Goal: Check status: Check status

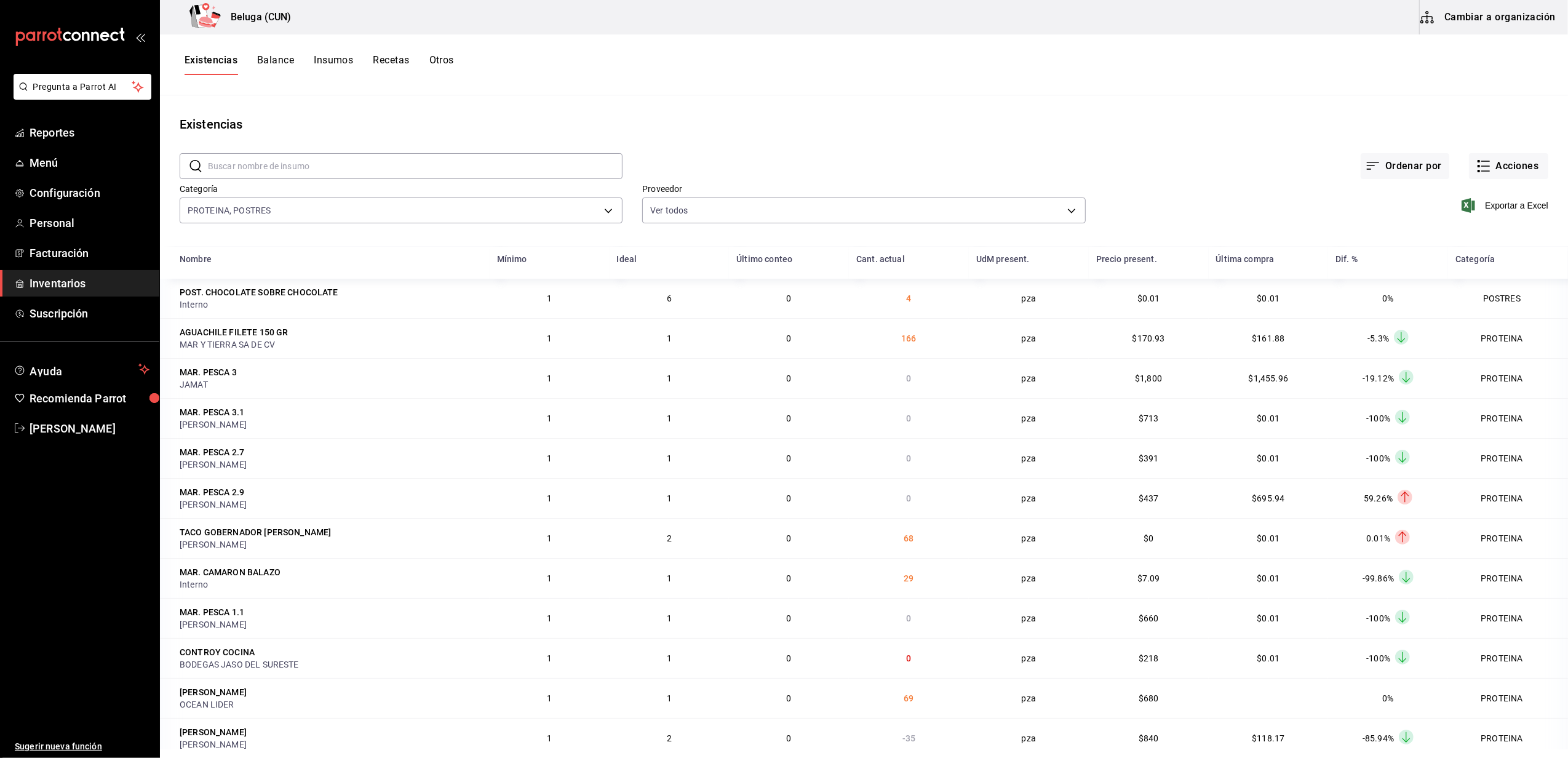
scroll to position [151, 0]
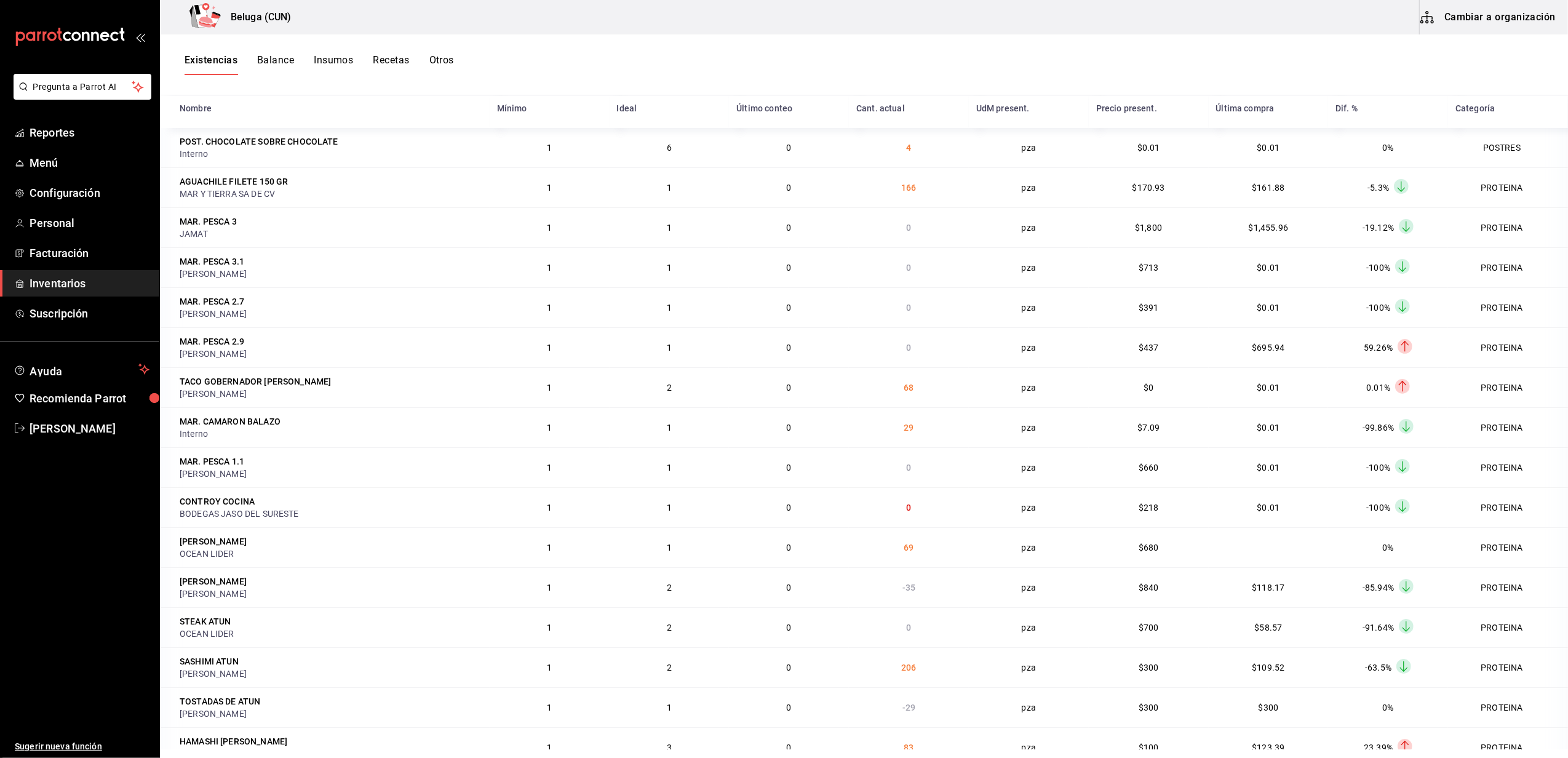
drag, startPoint x: 0, startPoint y: 0, endPoint x: 77, endPoint y: 285, distance: 295.2
click at [77, 285] on span "Inventarios" at bounding box center [89, 283] width 120 height 17
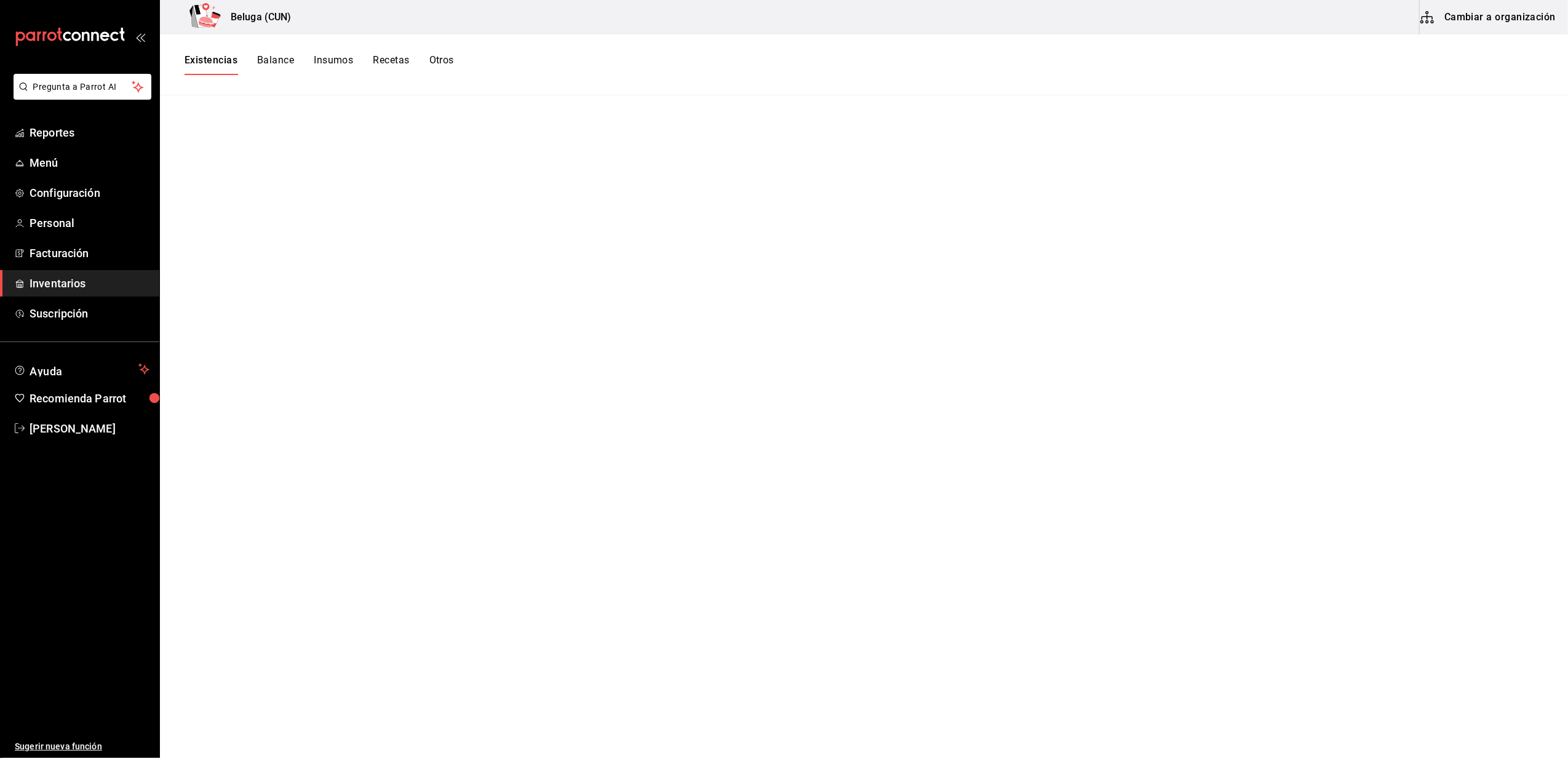
click at [58, 289] on span "Inventarios" at bounding box center [89, 283] width 120 height 17
click at [224, 64] on button "Existencias" at bounding box center [210, 64] width 53 height 21
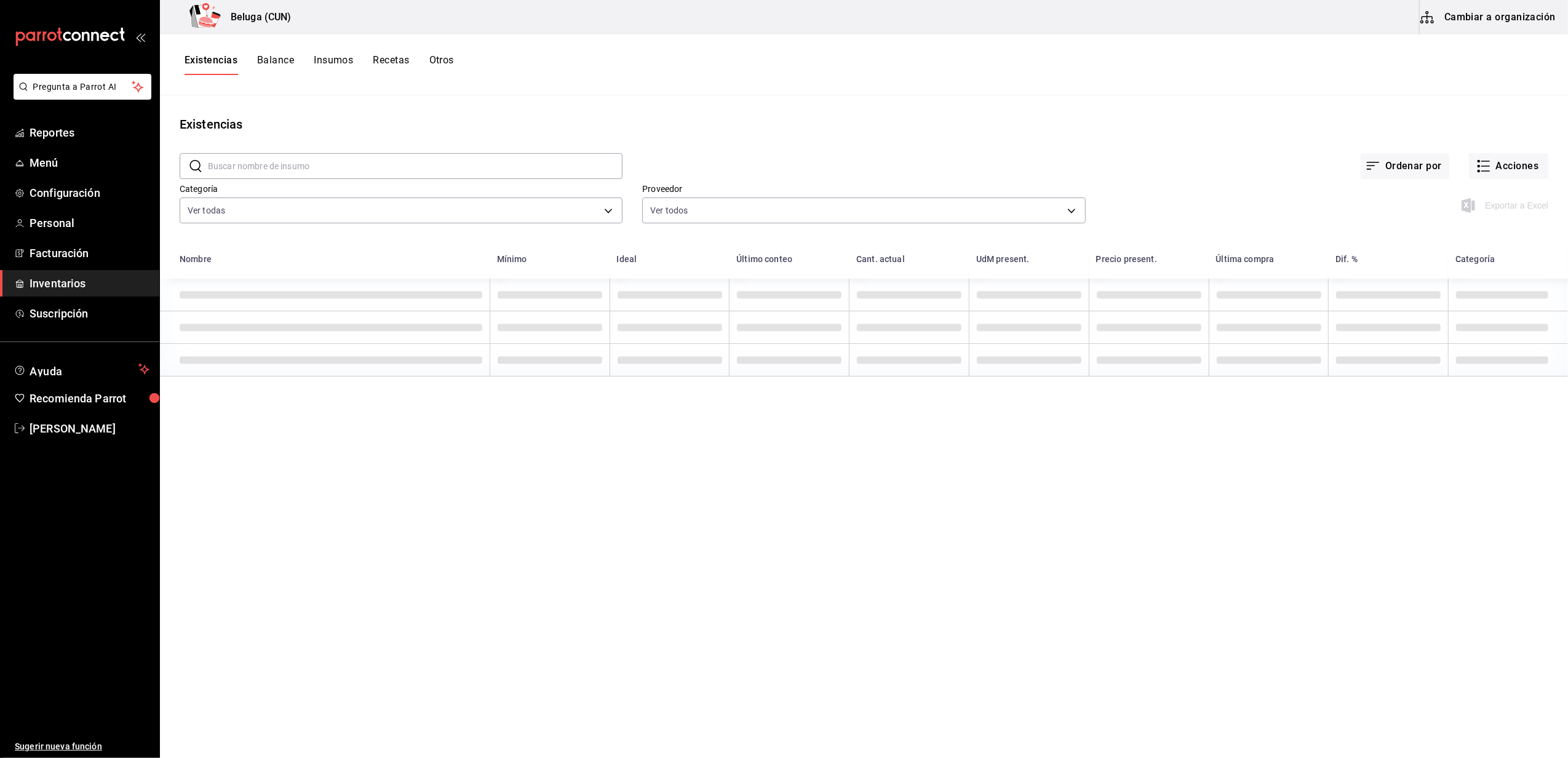
click at [443, 51] on div "Existencias Balance Insumos Recetas Otros" at bounding box center [864, 64] width 1408 height 61
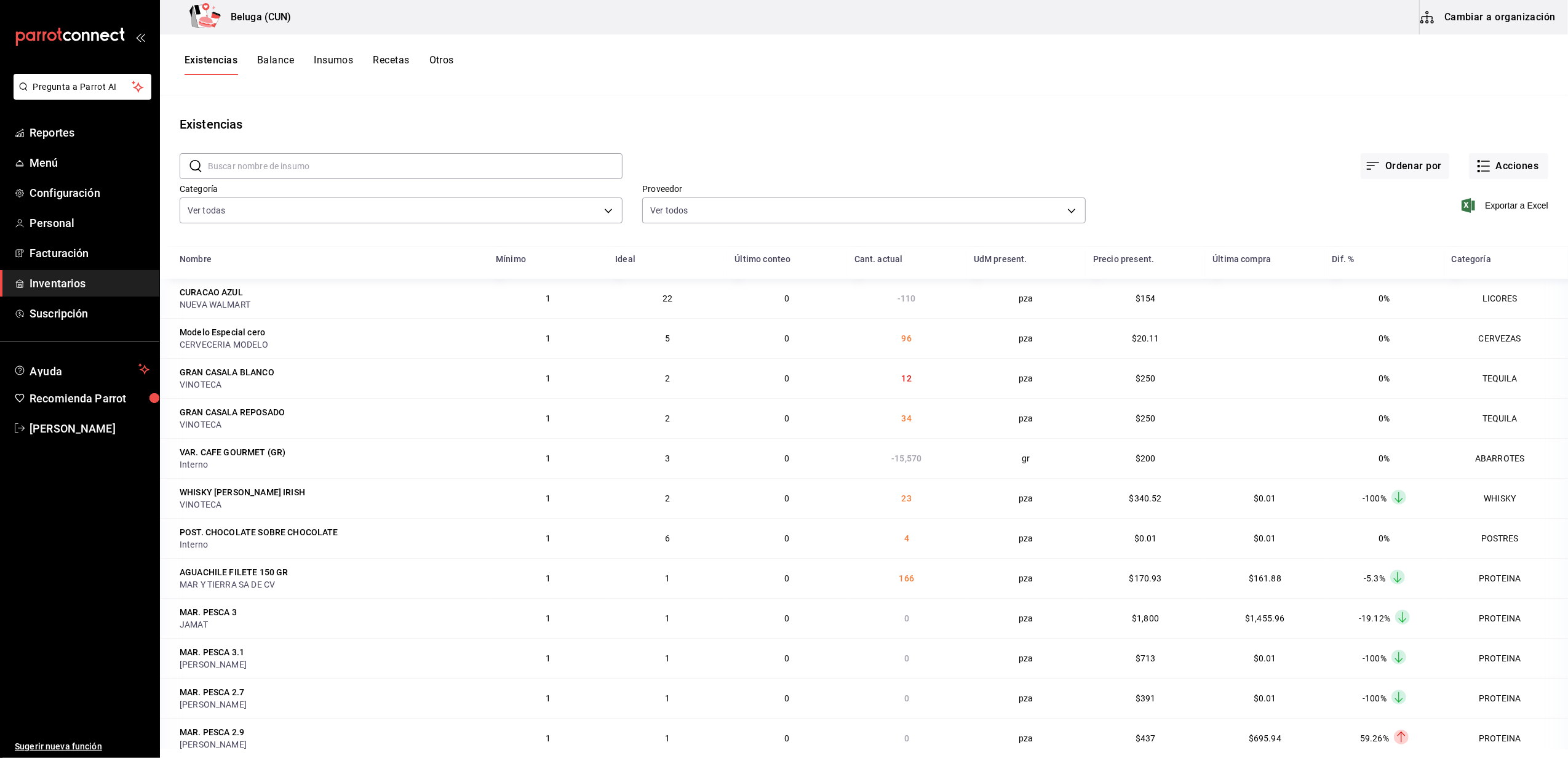
click at [450, 51] on div "Existencias Balance Insumos Recetas Otros" at bounding box center [864, 64] width 1408 height 61
click at [449, 65] on button "Otros" at bounding box center [441, 64] width 25 height 21
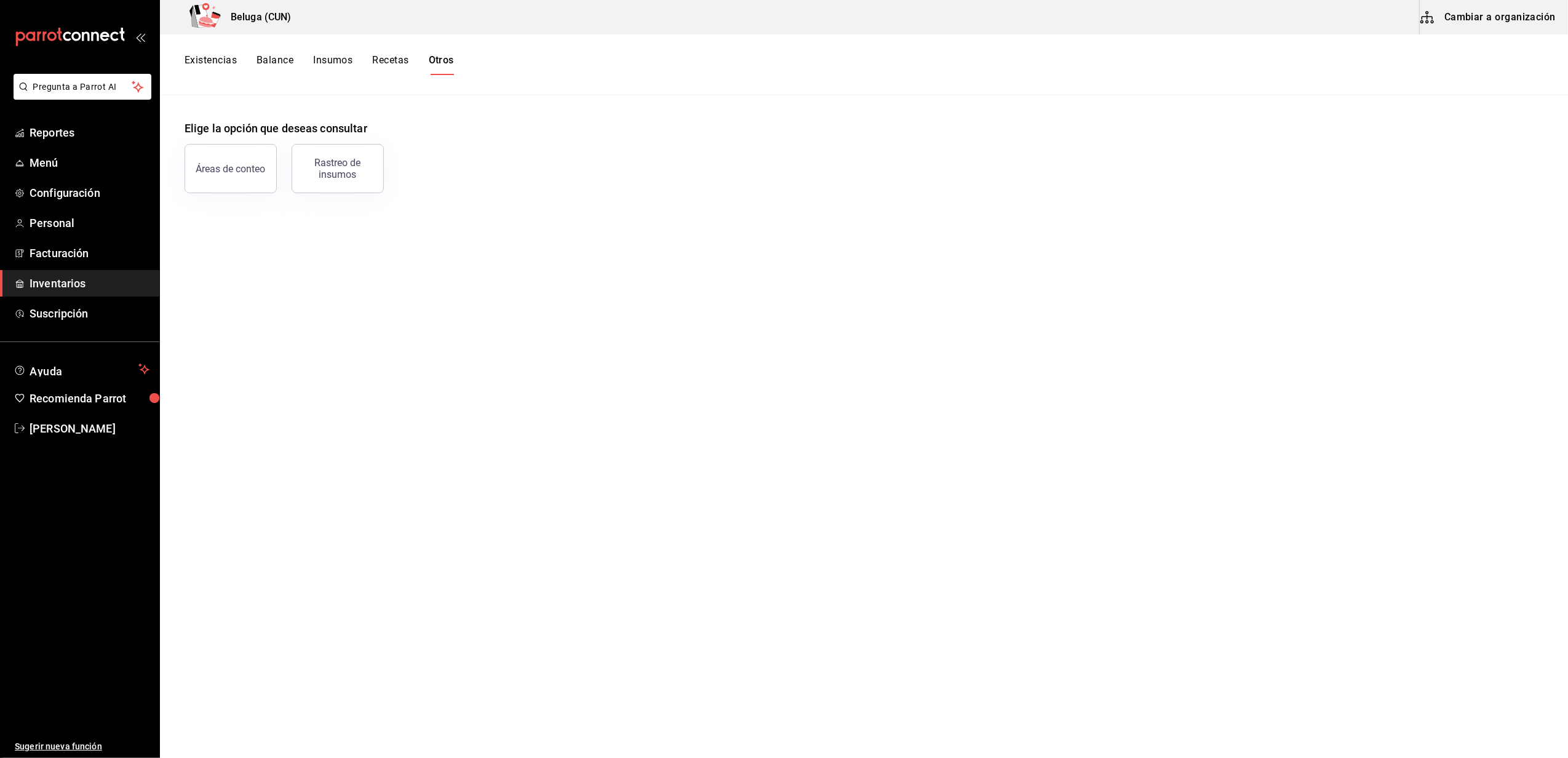
click at [53, 30] on icon "mailbox folders" at bounding box center [70, 37] width 111 height 19
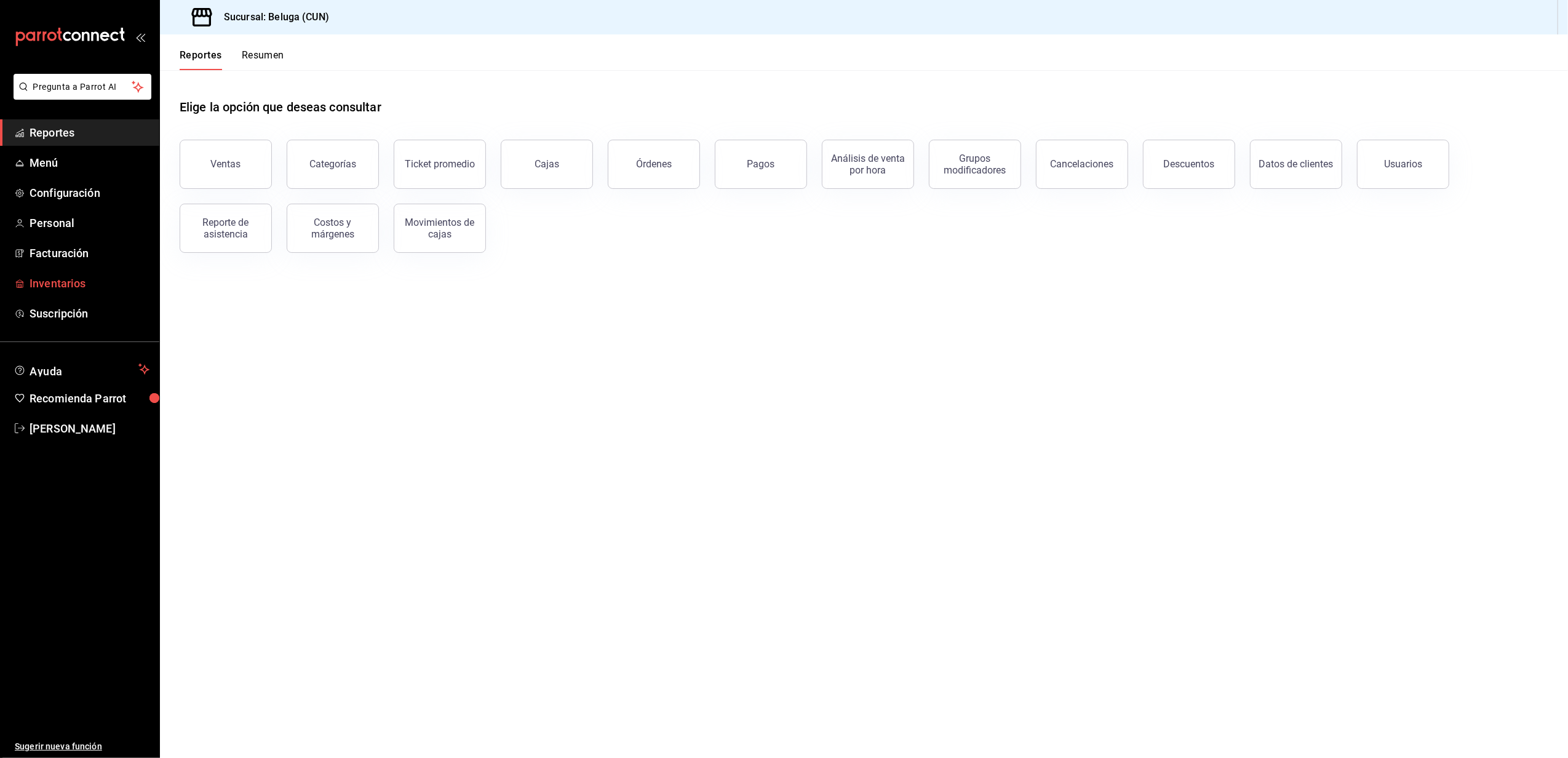
click at [78, 272] on link "Inventarios" at bounding box center [79, 283] width 160 height 27
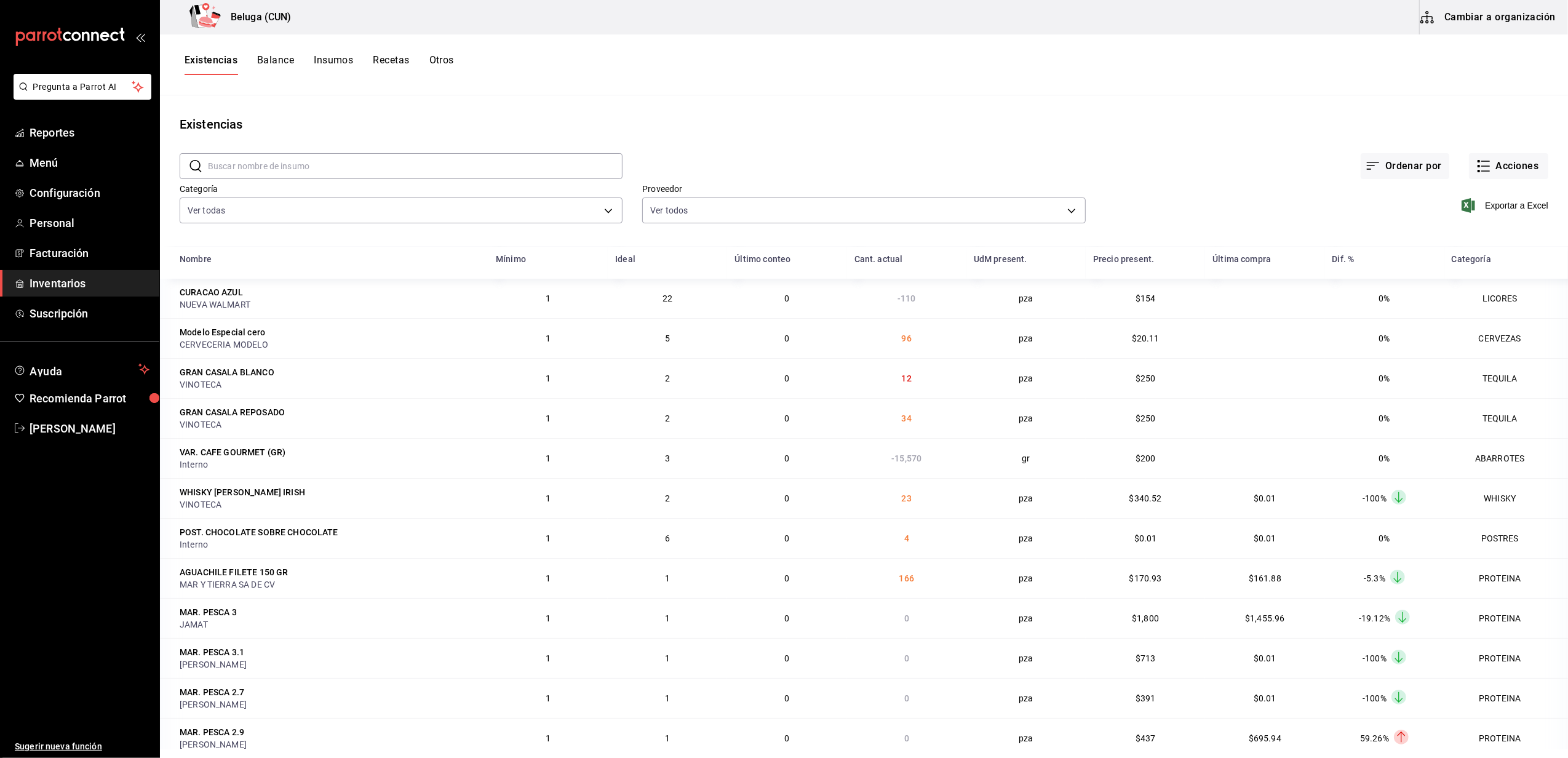
click at [444, 63] on button "Otros" at bounding box center [441, 64] width 25 height 21
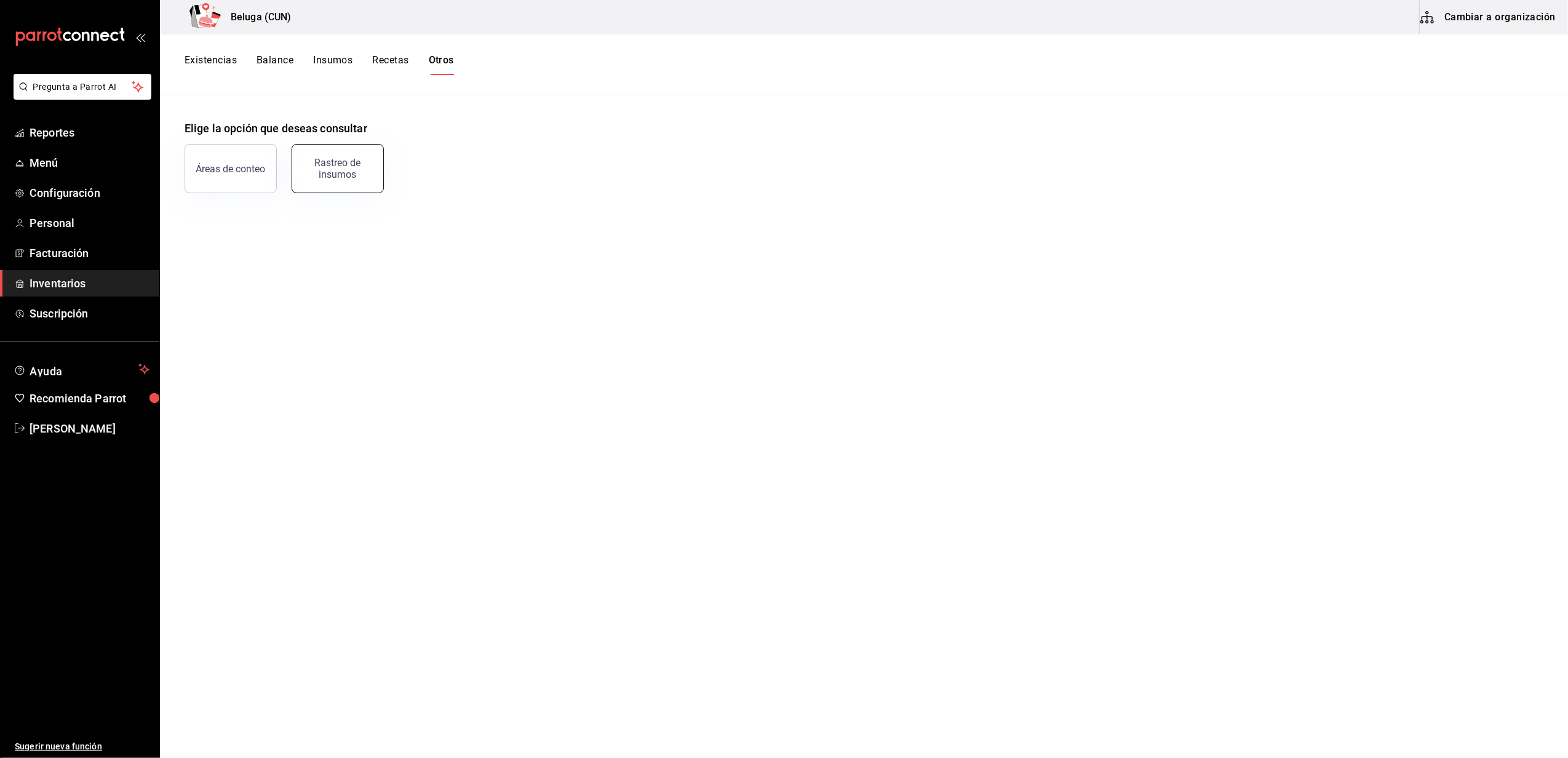
click at [342, 174] on div "Rastreo de insumos" at bounding box center [337, 169] width 76 height 24
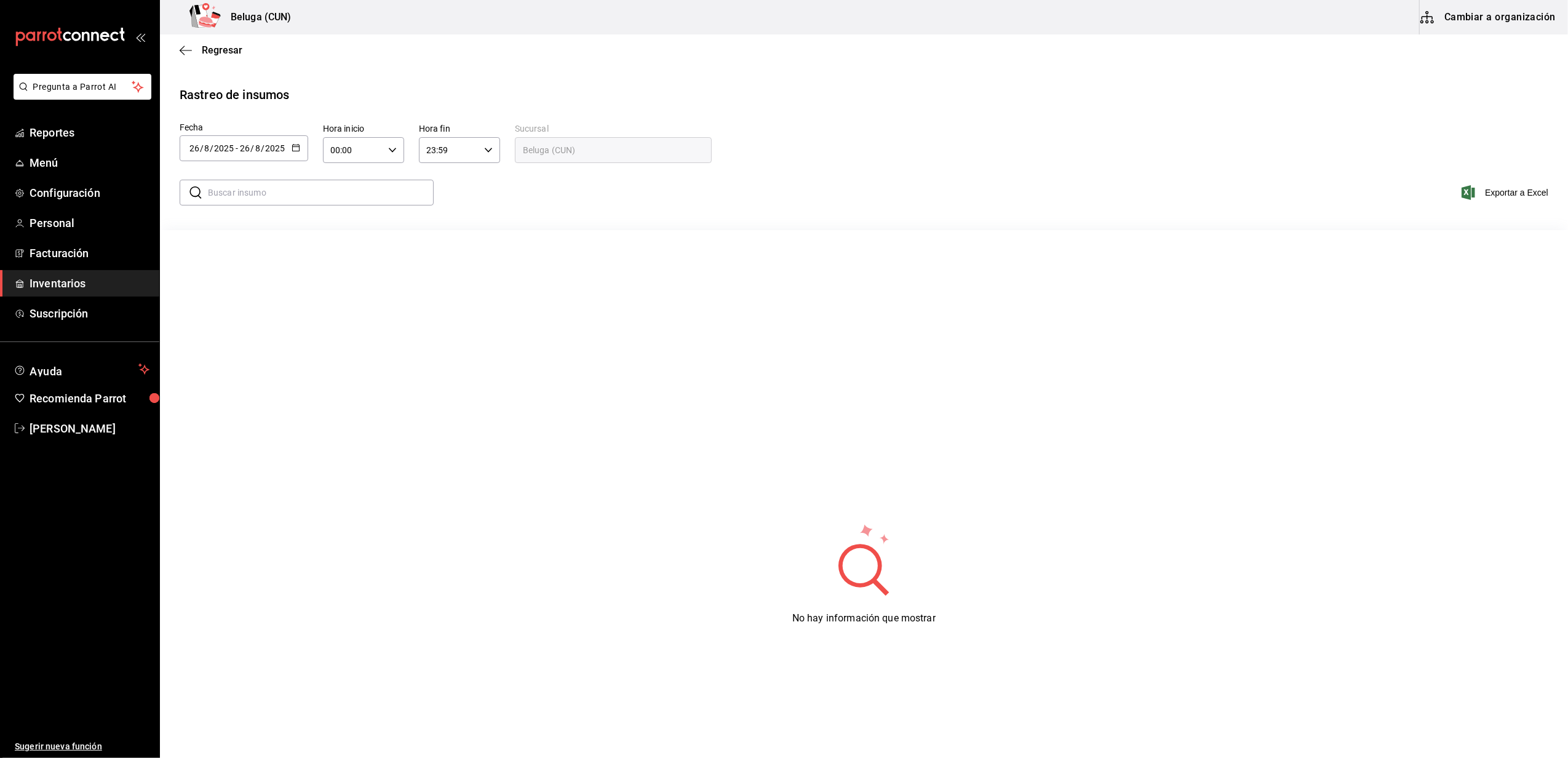
click at [296, 155] on div "[DATE] [DATE] - [DATE] [DATE]" at bounding box center [244, 148] width 129 height 26
click at [252, 384] on li "Rango de fechas" at bounding box center [237, 381] width 116 height 28
click at [453, 316] on button "24" at bounding box center [452, 312] width 22 height 22
click at [341, 340] on abbr "26" at bounding box center [343, 338] width 8 height 9
type input "[DATE]"
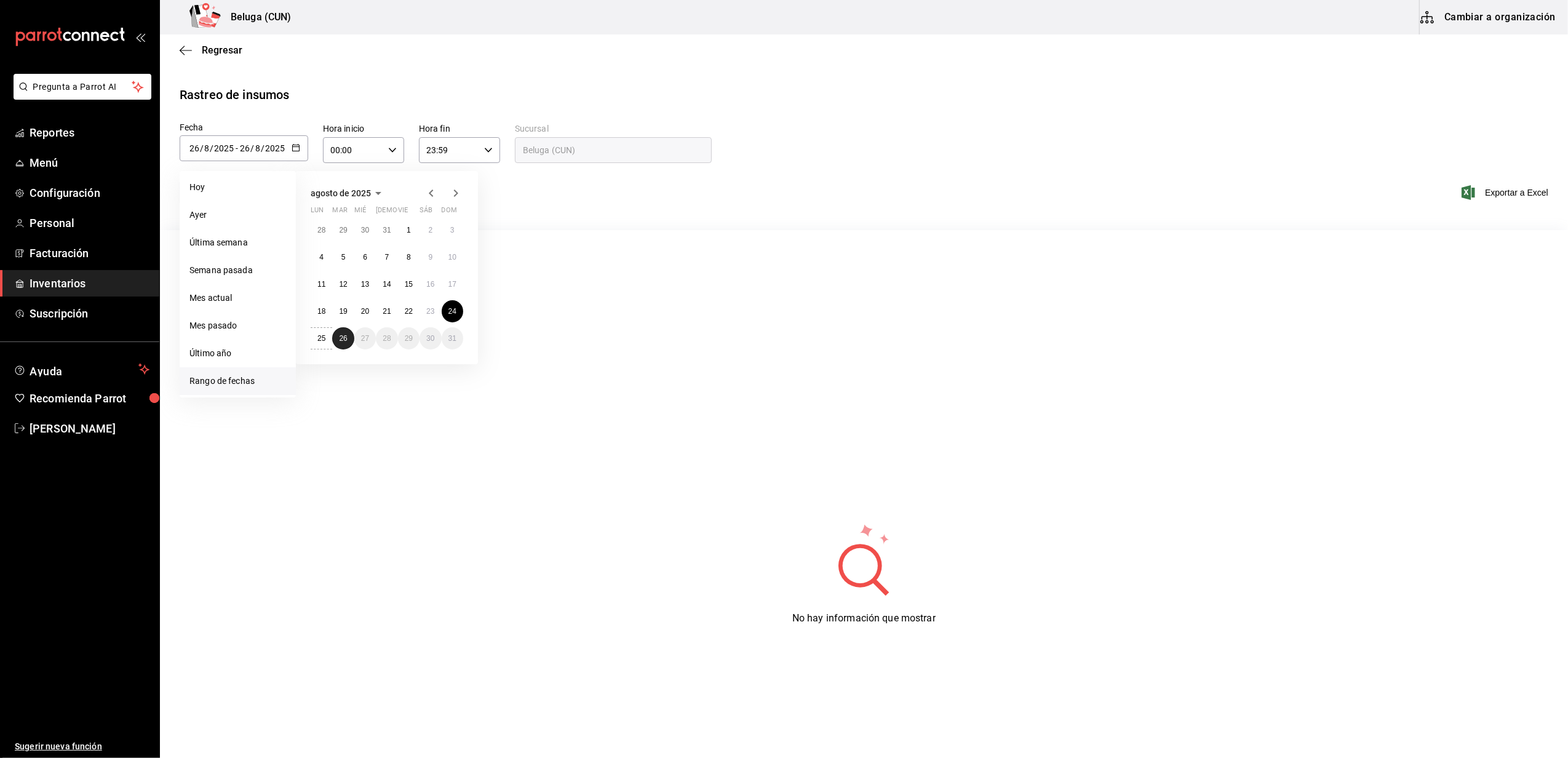
type input "24"
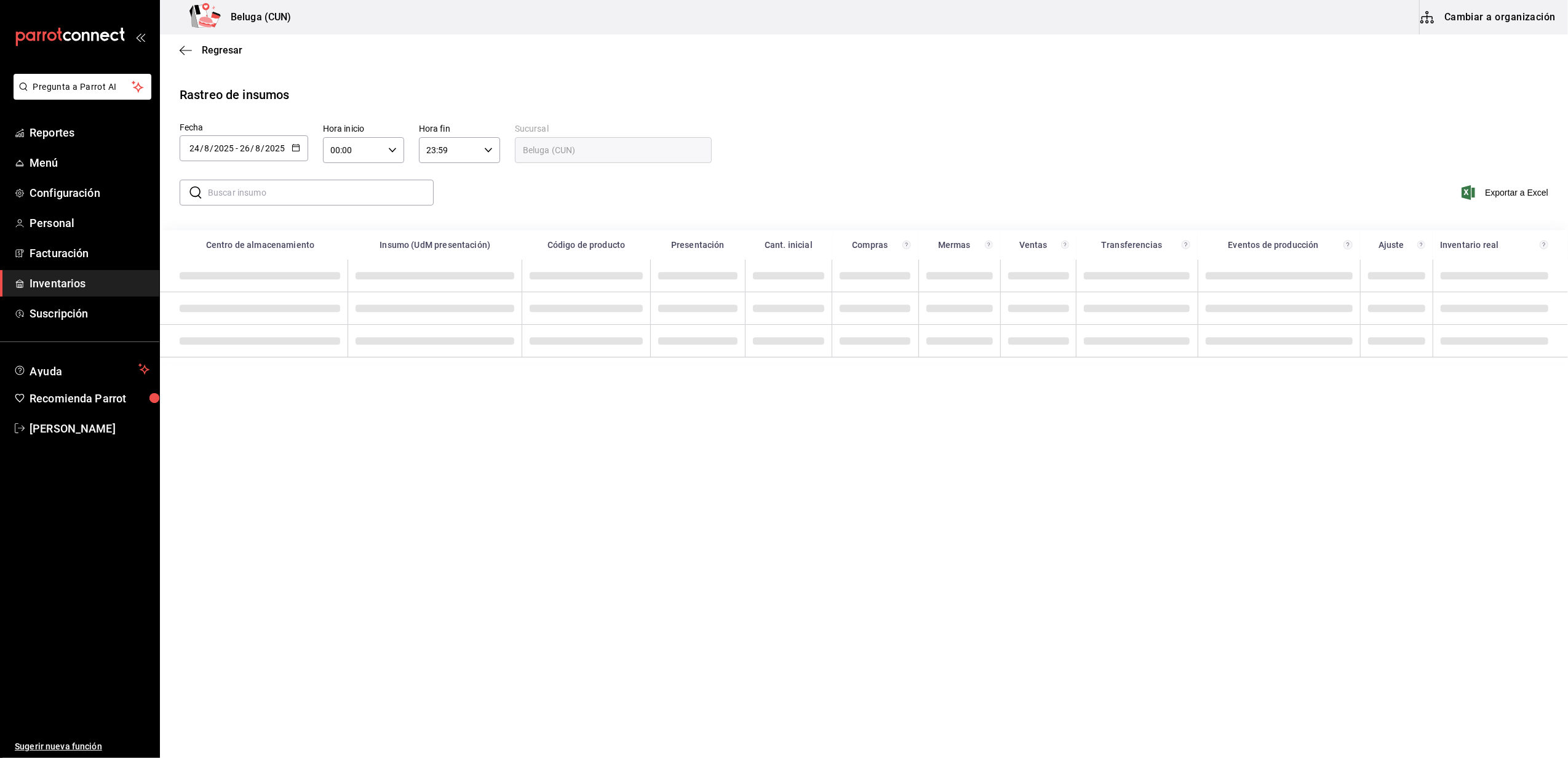
click at [394, 149] on \(Stroke\) "button" at bounding box center [392, 150] width 7 height 4
click at [344, 232] on span "10" at bounding box center [342, 231] width 21 height 10
type input "10:00"
click at [467, 188] on div at bounding box center [784, 379] width 1568 height 758
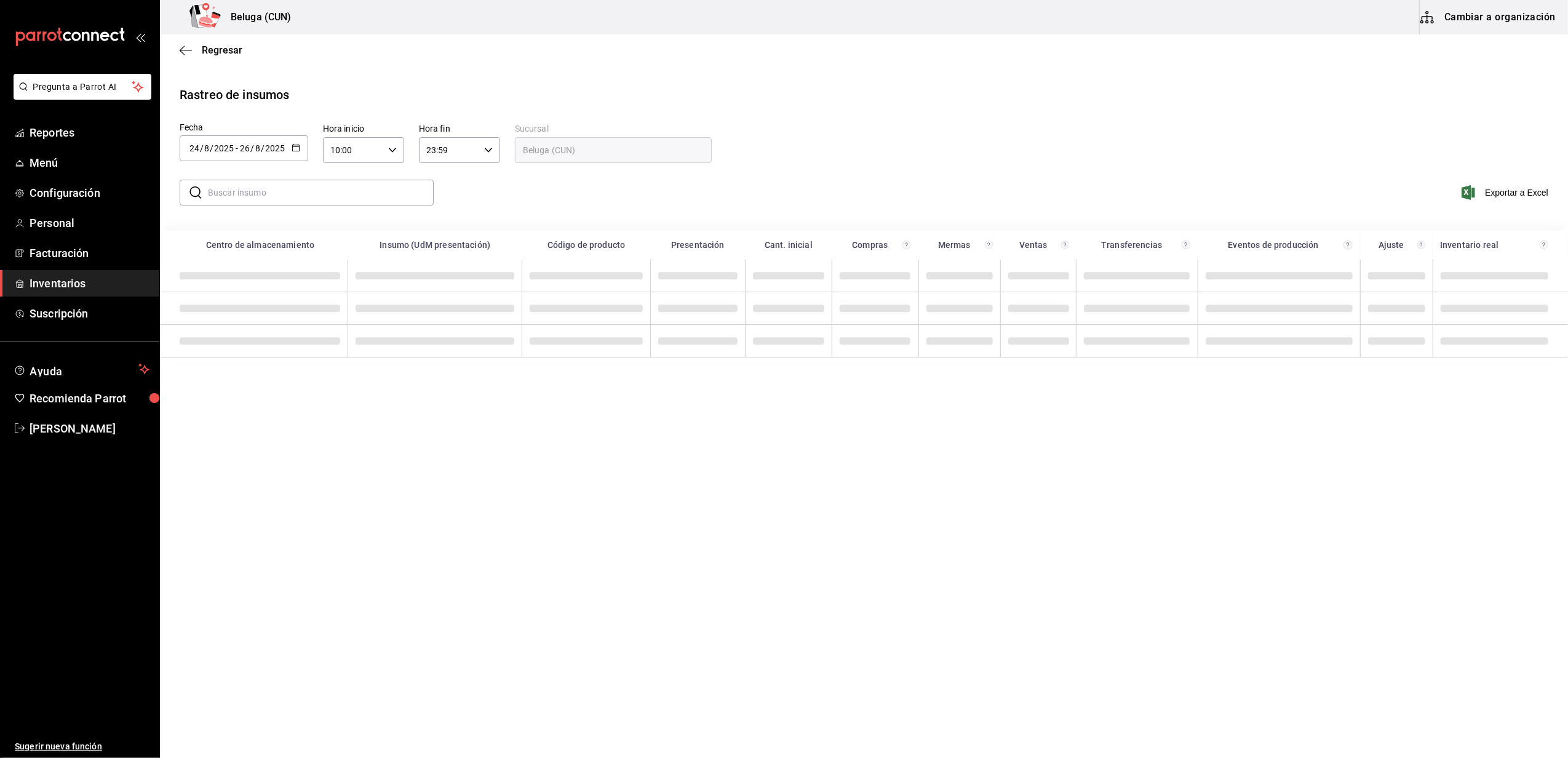
click at [490, 148] on icon "button" at bounding box center [488, 150] width 9 height 9
click at [443, 259] on span "04" at bounding box center [438, 264] width 21 height 10
type input "04:59"
click at [802, 200] on div at bounding box center [784, 379] width 1568 height 758
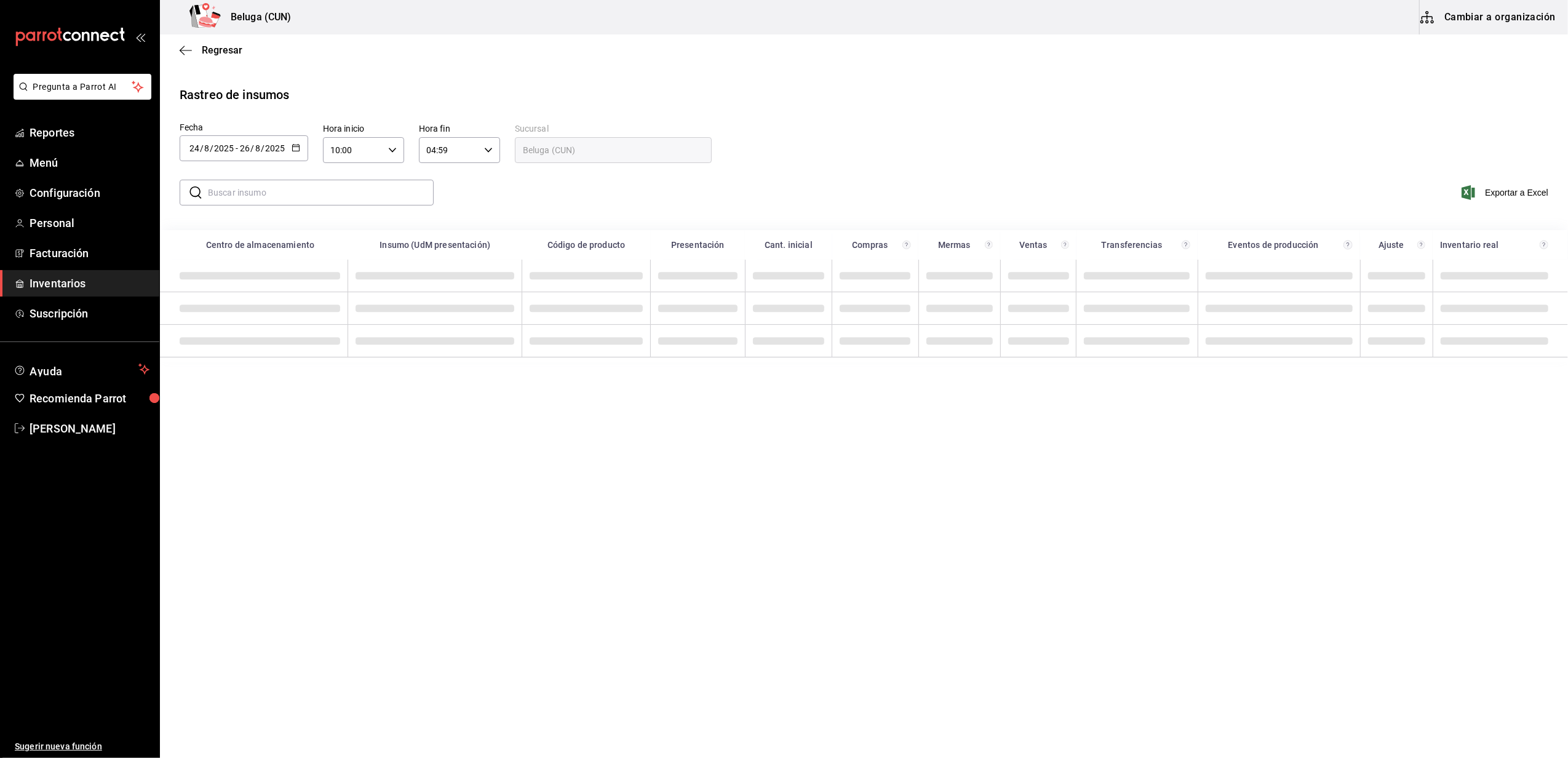
click at [261, 192] on input "text" at bounding box center [321, 192] width 226 height 25
type input "CHE"
click at [899, 137] on div "Fecha [DATE] [DATE] - [DATE] [DATE] [DATE] lun mar mié jue vie sáb dom 28 29 30…" at bounding box center [864, 145] width 1369 height 42
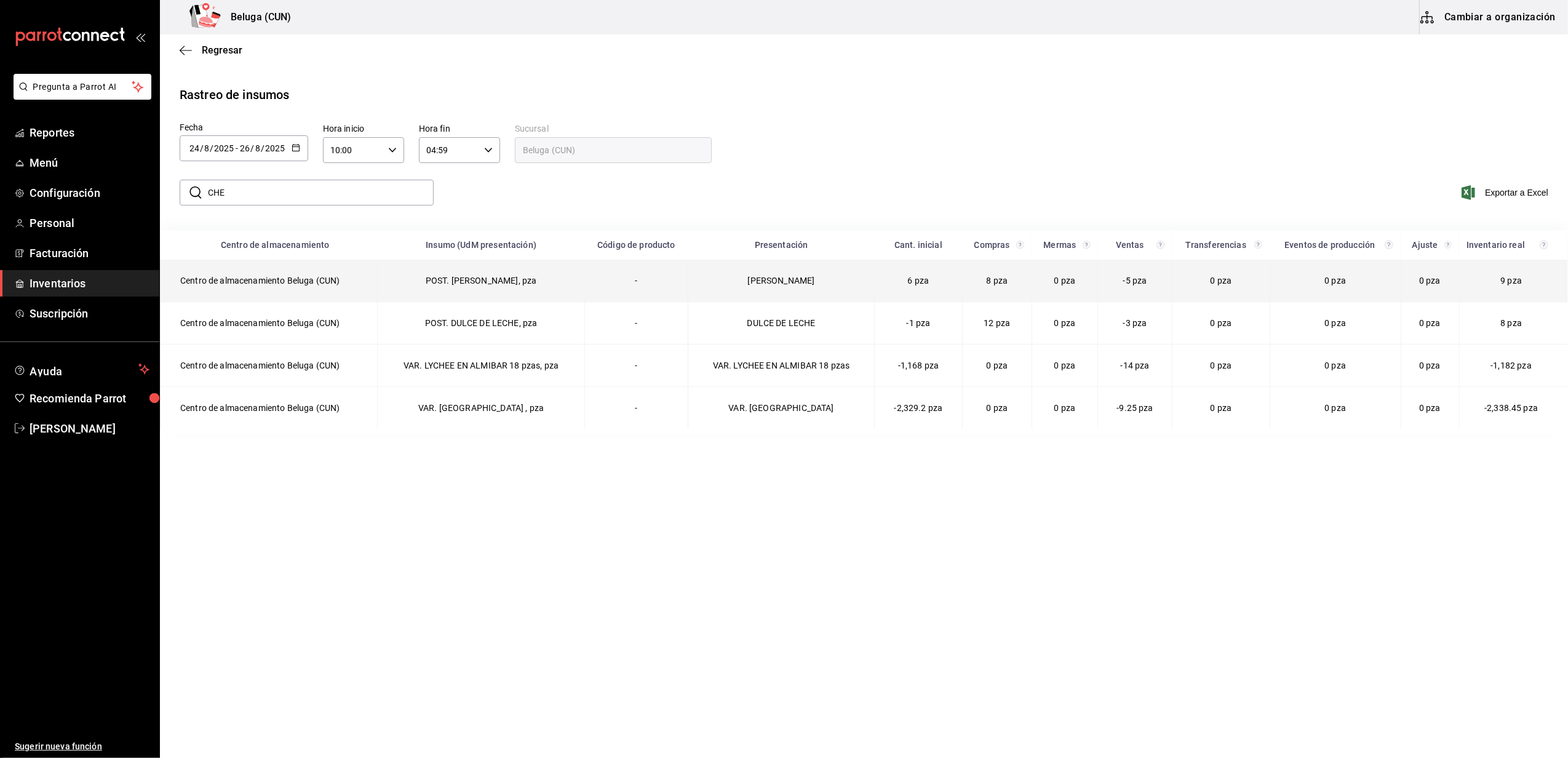
click at [549, 281] on td "POST. [PERSON_NAME], pza" at bounding box center [481, 281] width 206 height 43
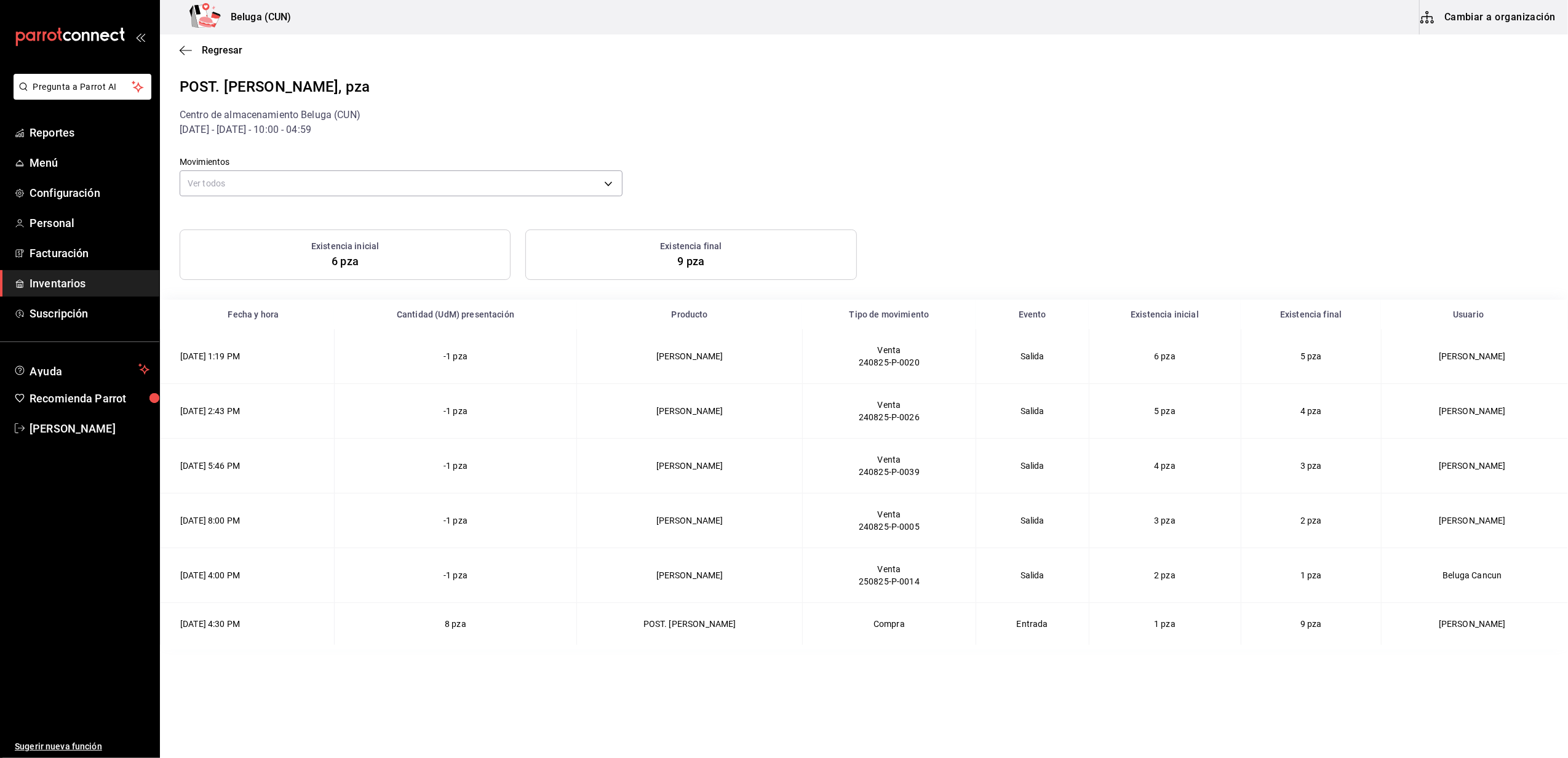
click at [1155, 690] on main "Regresar POST. [PERSON_NAME], pza Centro de almacenamiento Beluga (CUN) [DATE] …" at bounding box center [864, 395] width 1408 height 721
click at [210, 47] on span "Regresar" at bounding box center [221, 51] width 41 height 12
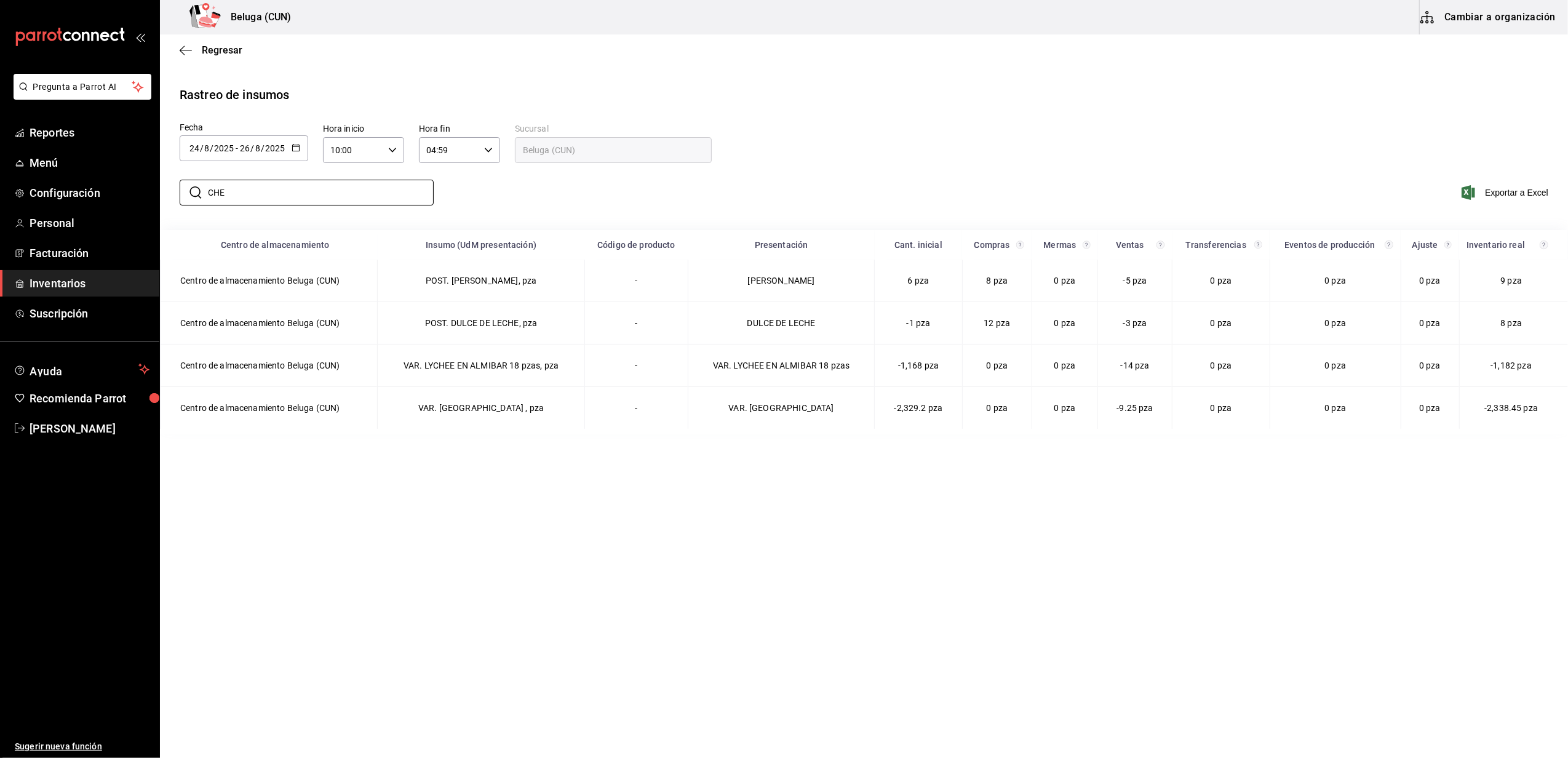
drag, startPoint x: 270, startPoint y: 194, endPoint x: 176, endPoint y: 195, distance: 94.0
click at [176, 195] on div "​ CHE ​" at bounding box center [302, 192] width 264 height 36
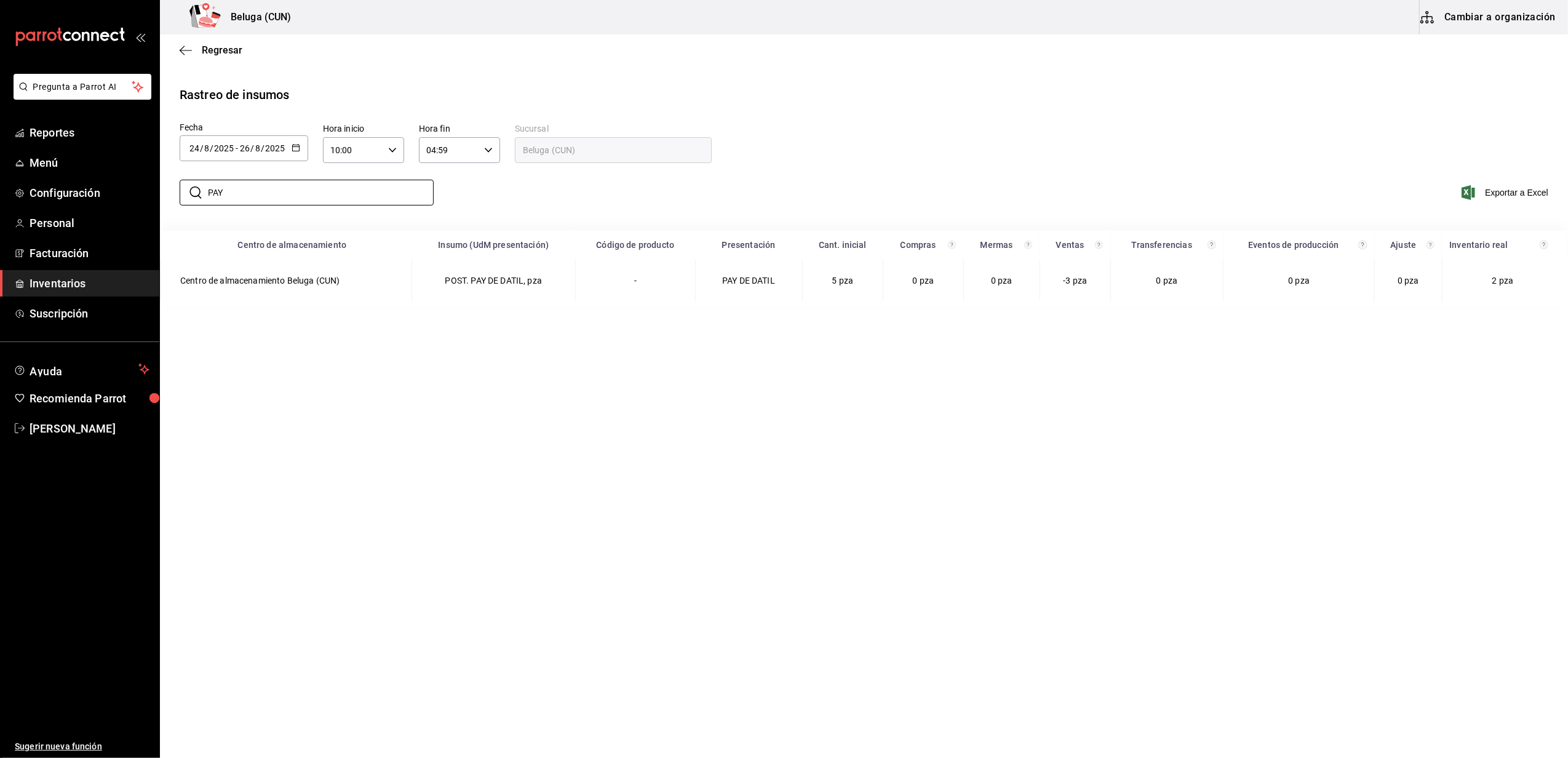
type input "PAY"
click at [349, 443] on main "Regresar Rastreo de insumos Fecha [DATE] [DATE] - [DATE] [DATE] Hora inicio 10:…" at bounding box center [864, 395] width 1408 height 721
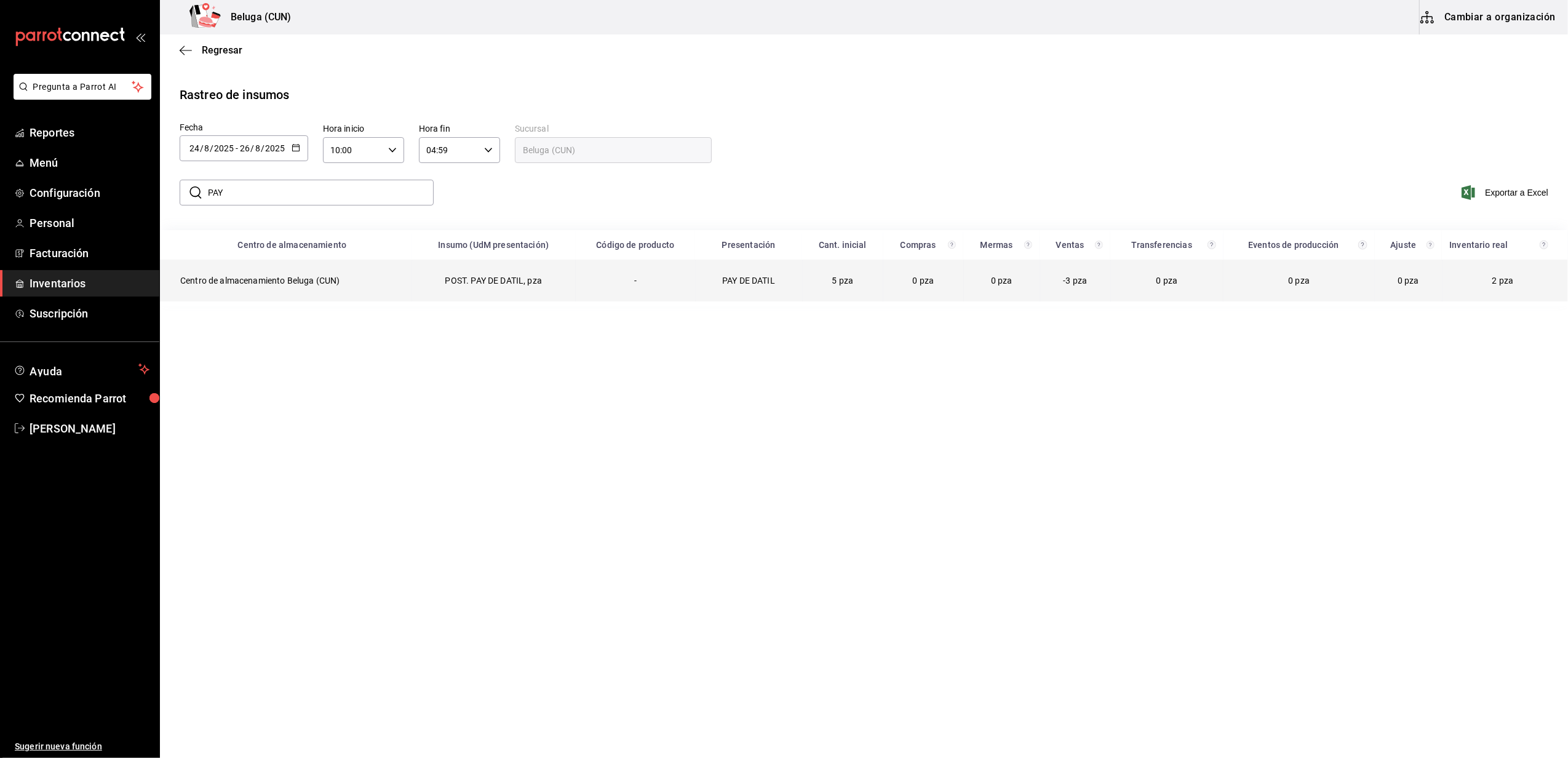
click at [527, 267] on td "POST. PAY DE DATIL, pza" at bounding box center [493, 281] width 164 height 42
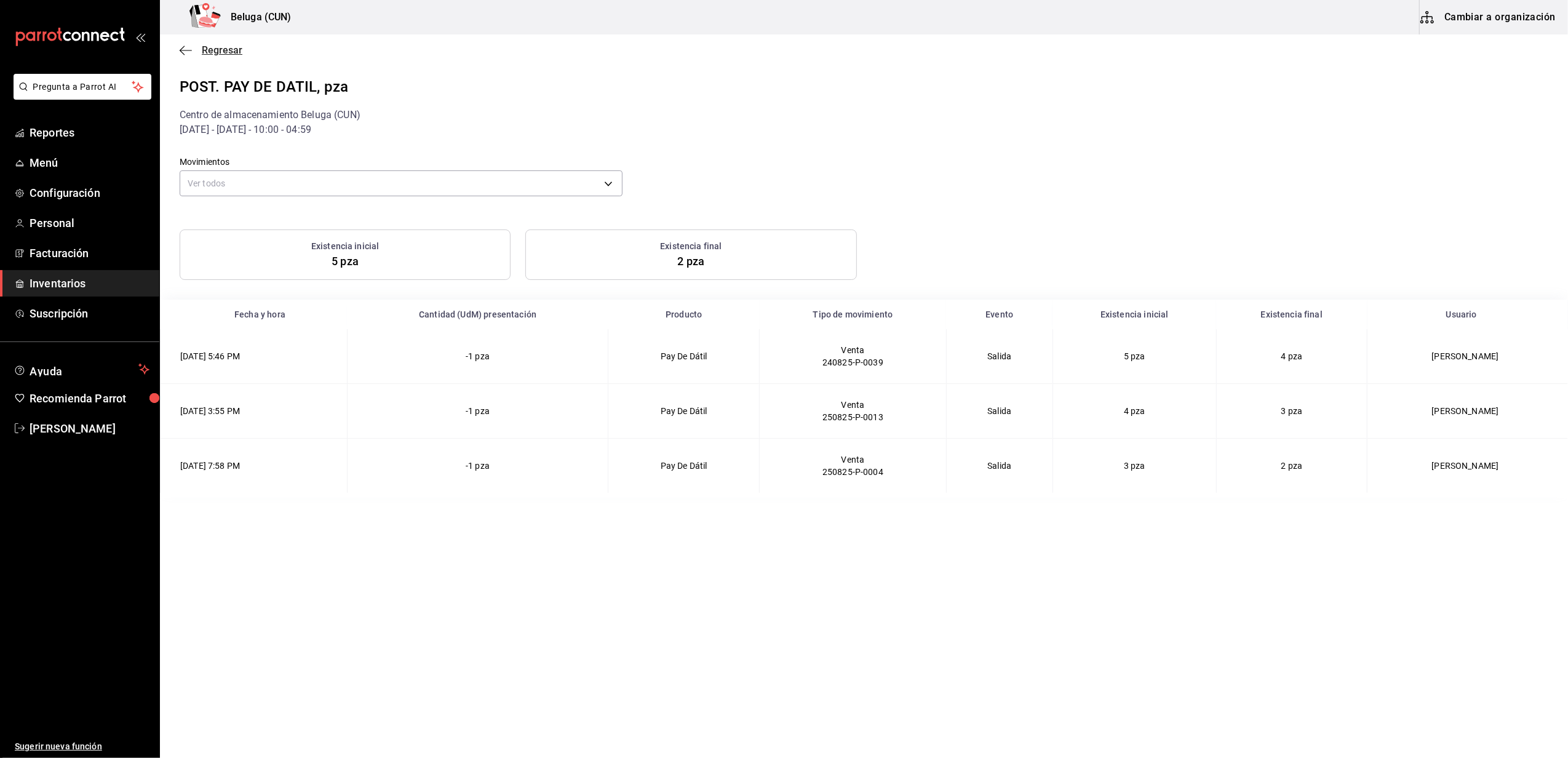
click at [214, 55] on span "Regresar" at bounding box center [221, 51] width 41 height 12
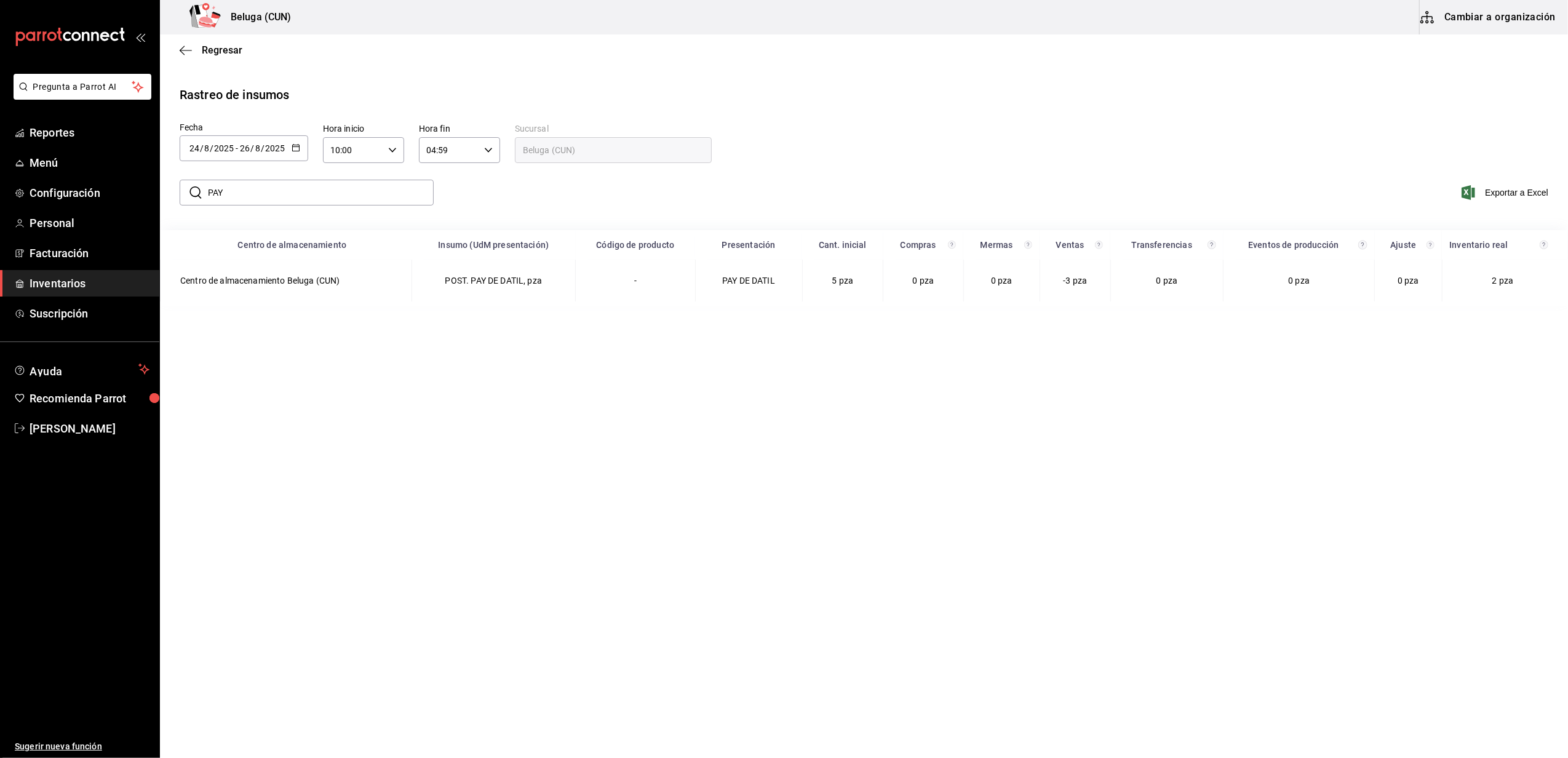
drag, startPoint x: 250, startPoint y: 200, endPoint x: 181, endPoint y: 190, distance: 69.7
click at [181, 190] on div "​ PAY ​" at bounding box center [306, 192] width 254 height 26
type input "DONAS"
click at [478, 429] on main "Regresar Rastreo de insumos Fecha [DATE] [DATE] - [DATE] [DATE] Hora inicio 10:…" at bounding box center [864, 395] width 1408 height 721
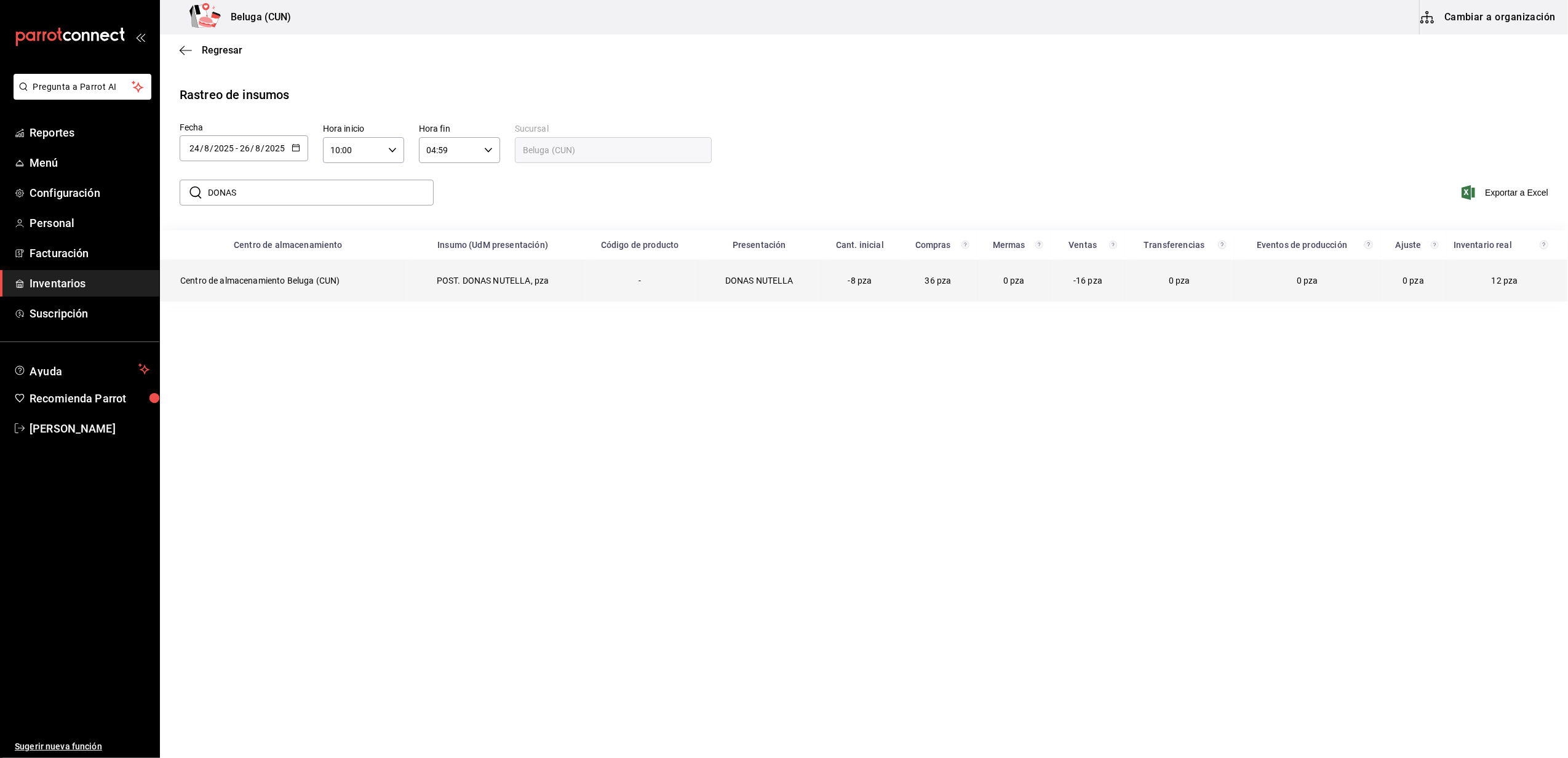
click at [466, 286] on td "POST. DONAS NUTELLA, pza" at bounding box center [493, 281] width 179 height 42
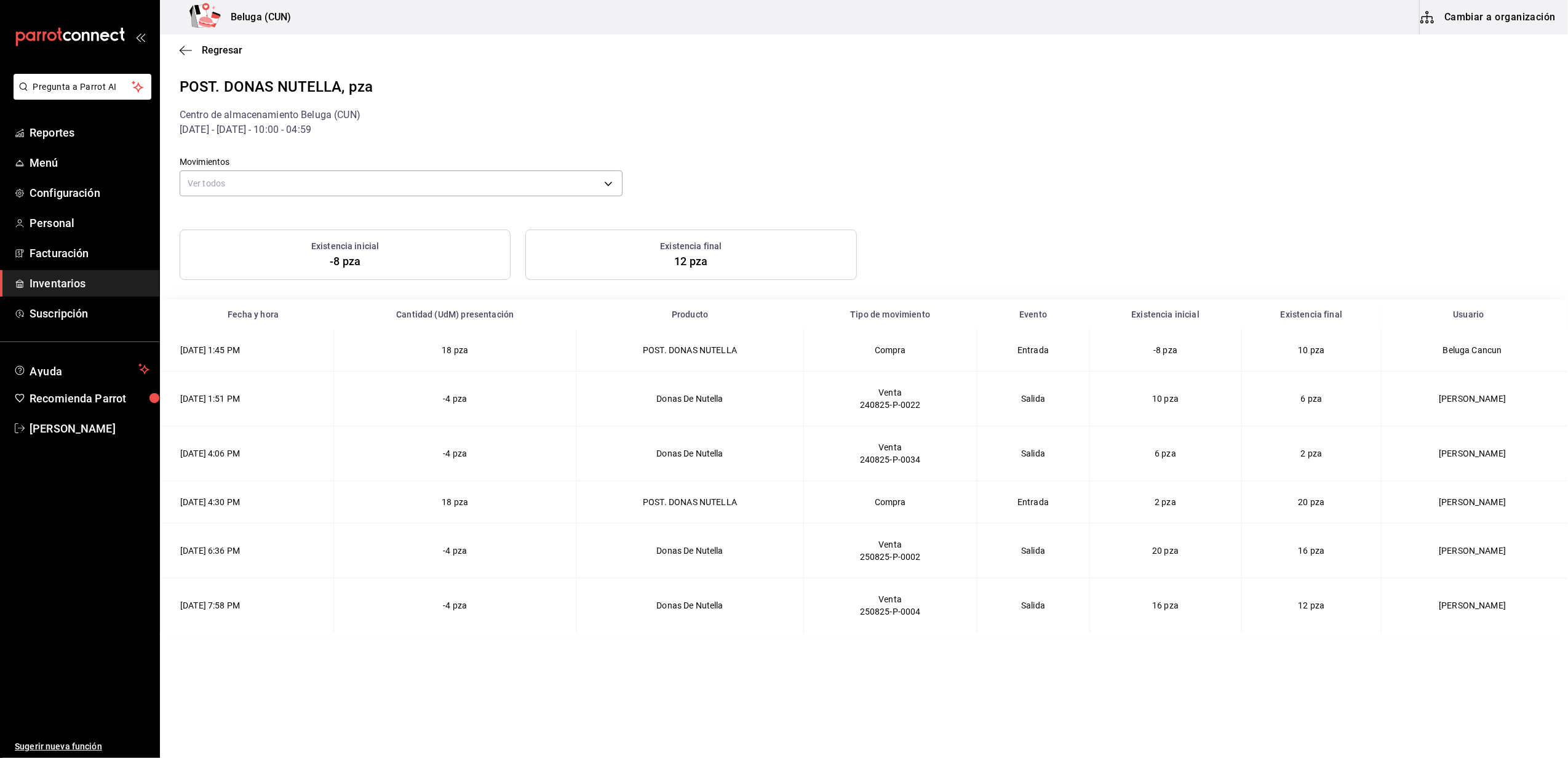
click at [217, 41] on div "Regresar" at bounding box center [864, 51] width 1408 height 32
click at [217, 45] on span "Regresar" at bounding box center [221, 51] width 41 height 12
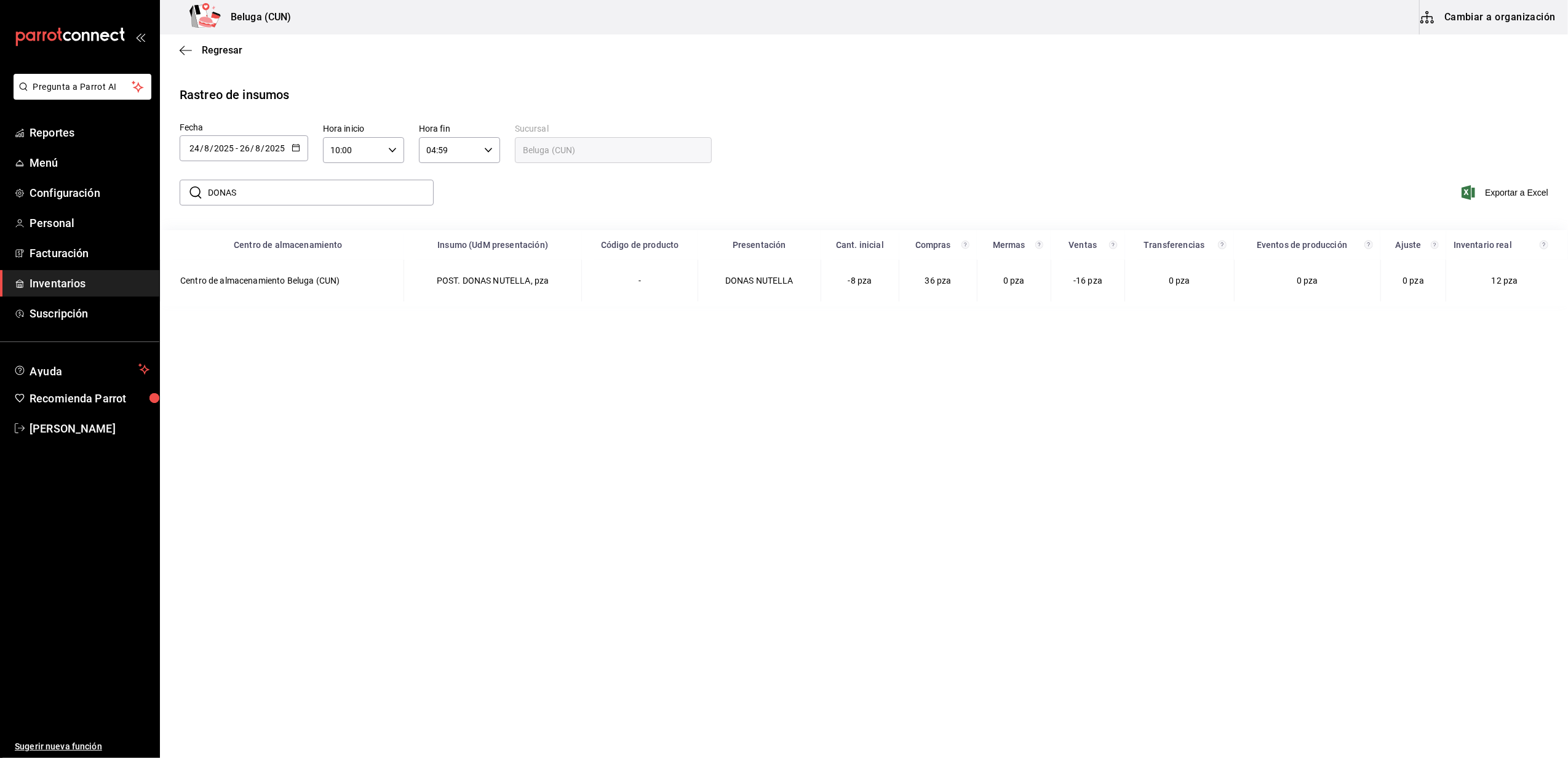
click at [291, 141] on div "[DATE] [DATE] - [DATE] [DATE]" at bounding box center [244, 148] width 129 height 26
click at [261, 383] on li "Rango de fechas" at bounding box center [237, 381] width 116 height 28
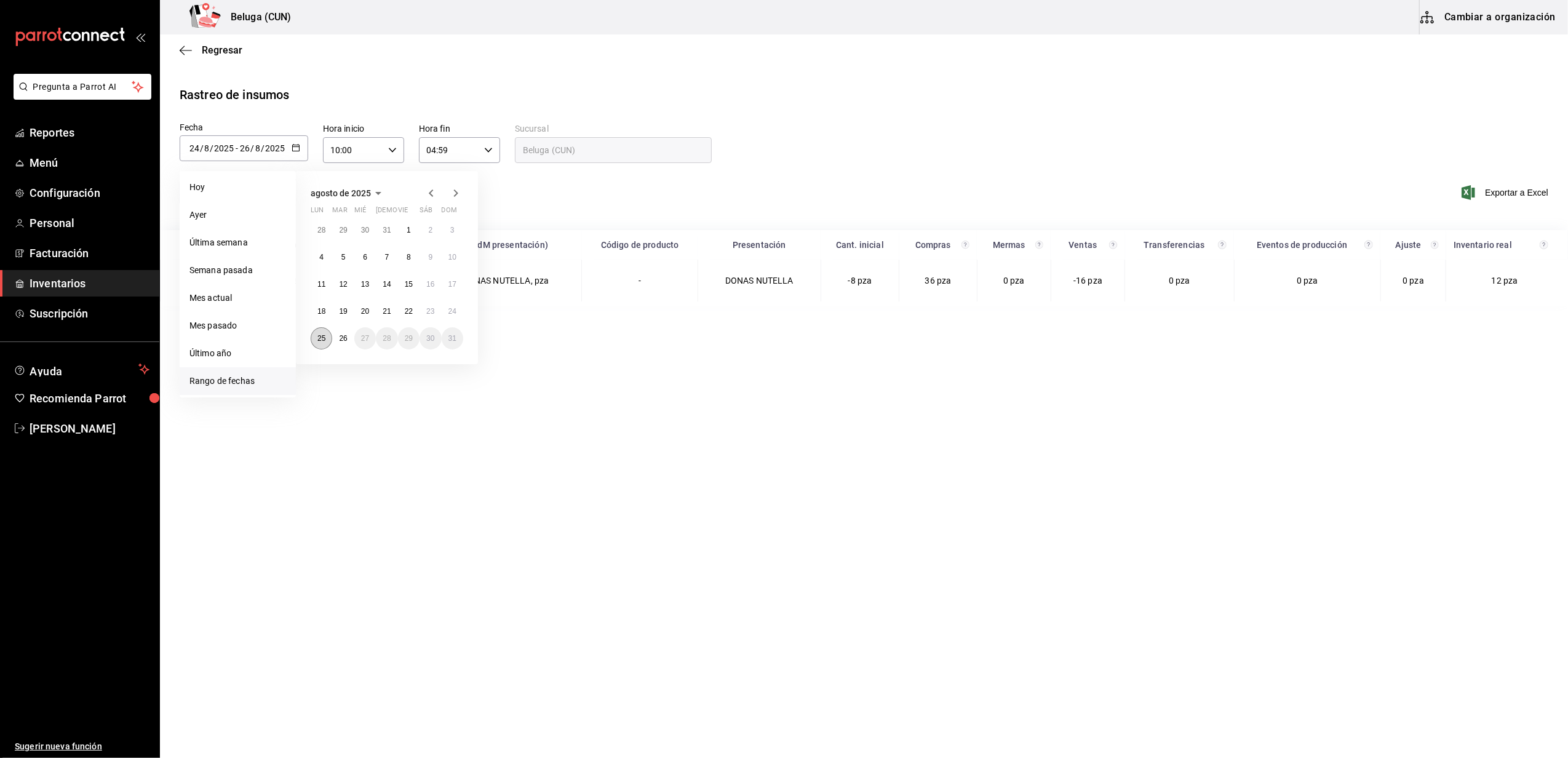
click at [323, 338] on abbr "25" at bounding box center [321, 338] width 8 height 9
click at [345, 338] on abbr "26" at bounding box center [343, 338] width 8 height 9
type input "[DATE]"
type input "25"
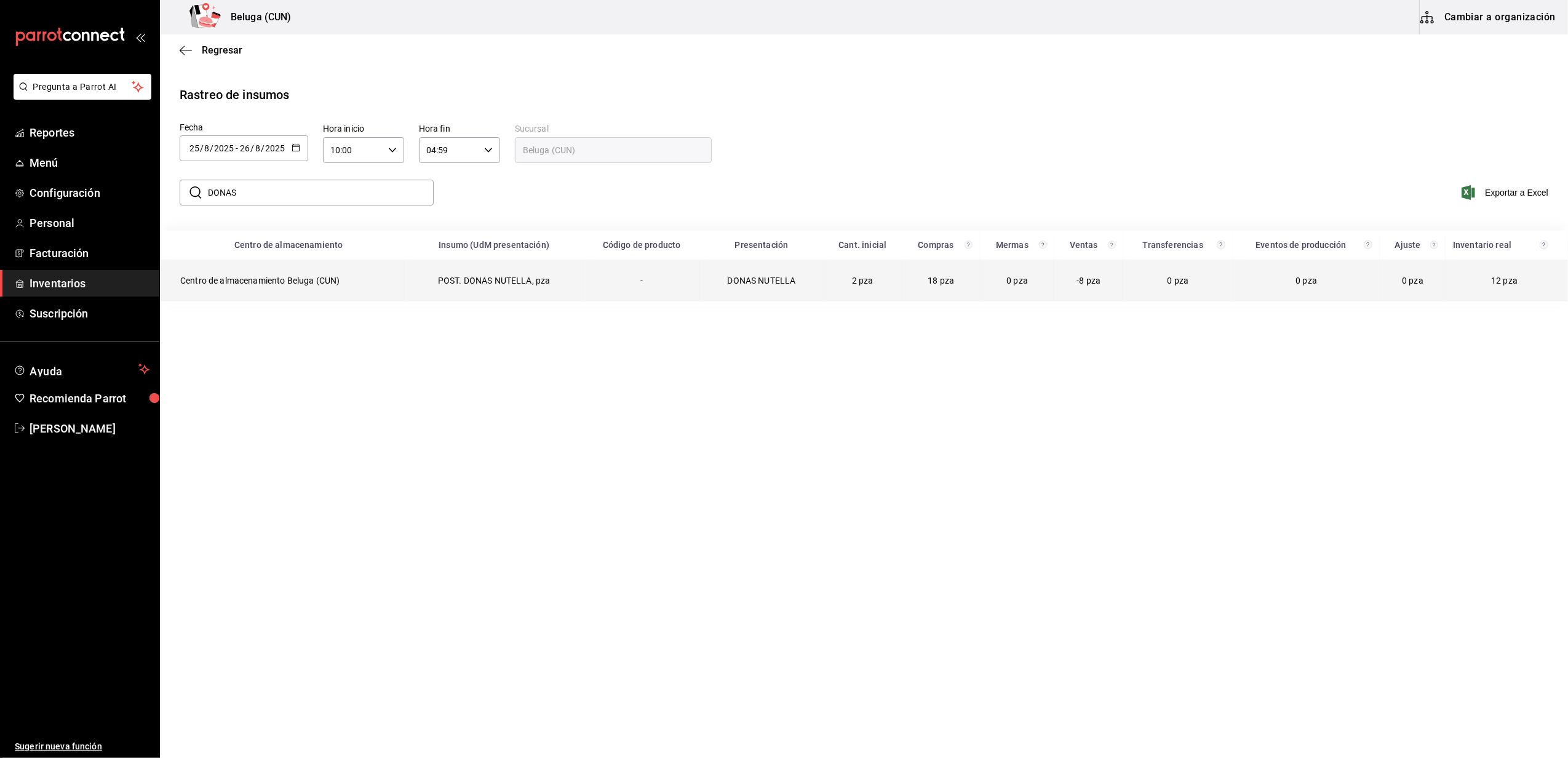
click at [294, 277] on td "Centro de almacenamiento Beluga (CUN)" at bounding box center [283, 281] width 244 height 42
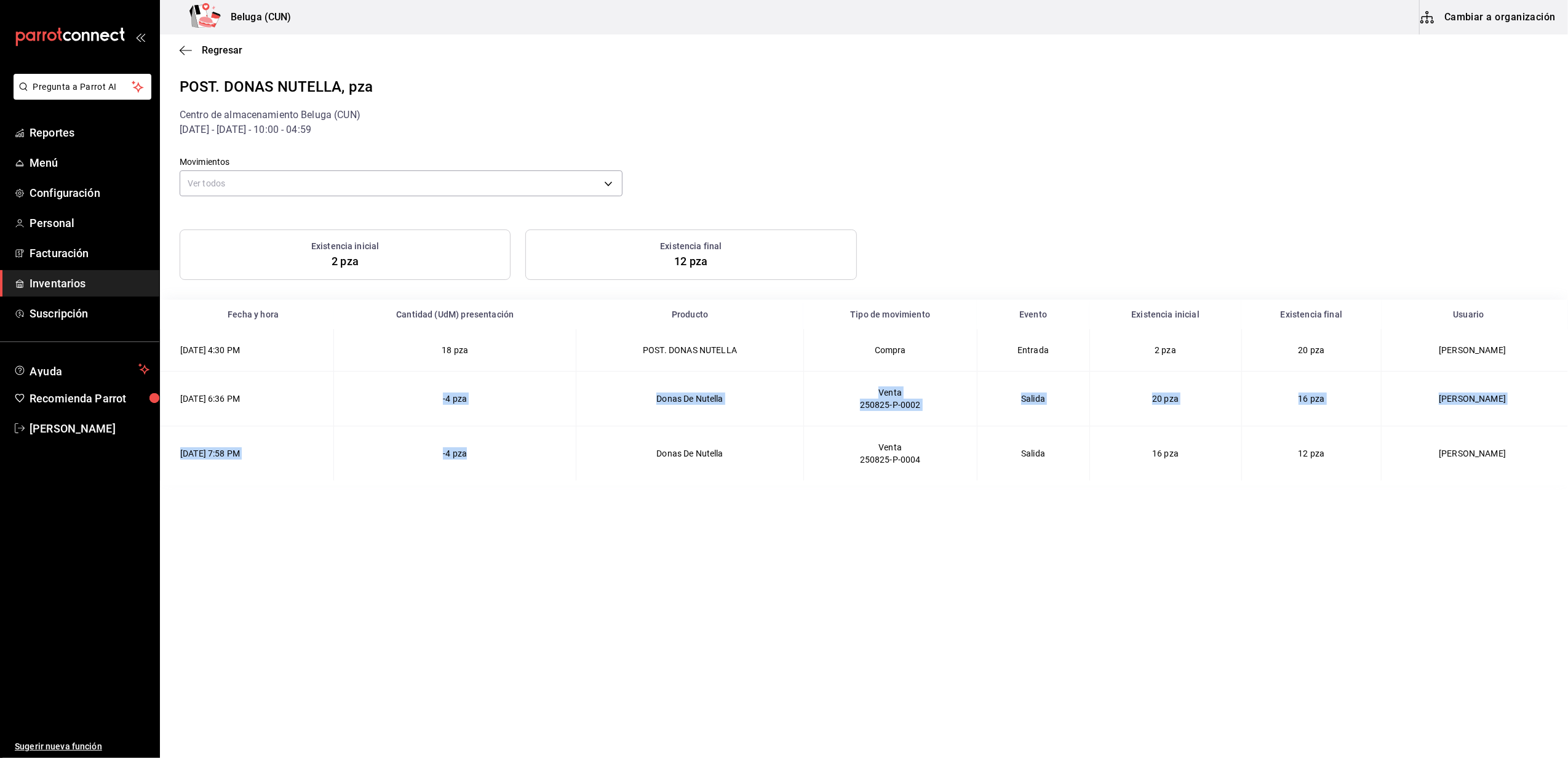
drag, startPoint x: 458, startPoint y: 398, endPoint x: 493, endPoint y: 476, distance: 85.5
click at [493, 476] on tbody "[DATE] 4:30 PM 18 pza POST. DONAS NUTELLA Compra Entrada 2 pza 20 pza [PERSON_N…" at bounding box center [865, 405] width 1408 height 152
click at [541, 58] on div "Regresar" at bounding box center [864, 51] width 1408 height 32
click at [224, 53] on span "Regresar" at bounding box center [221, 51] width 41 height 12
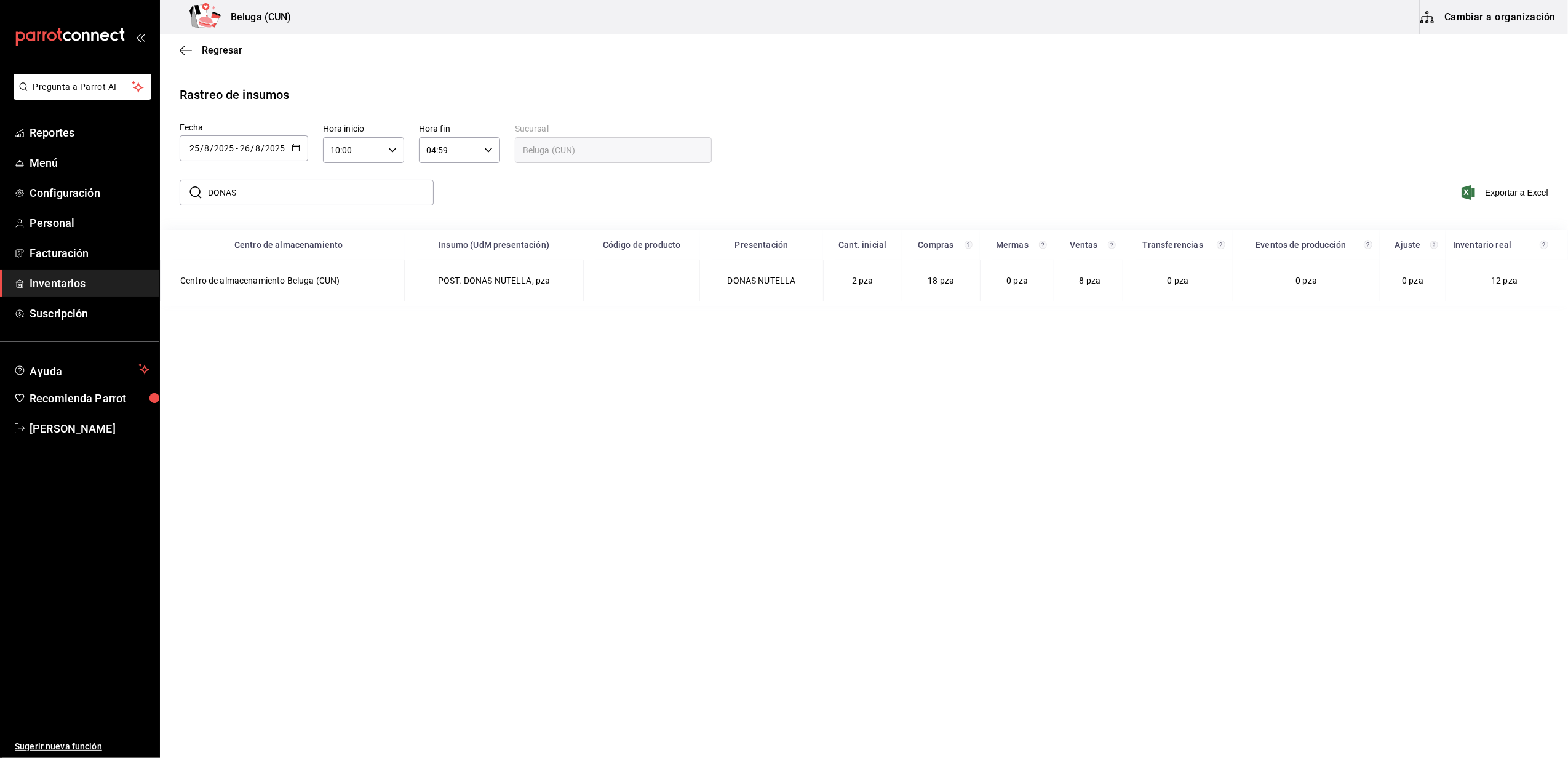
click at [216, 56] on div "Regresar" at bounding box center [864, 51] width 1408 height 32
click at [219, 51] on span "Regresar" at bounding box center [221, 51] width 41 height 12
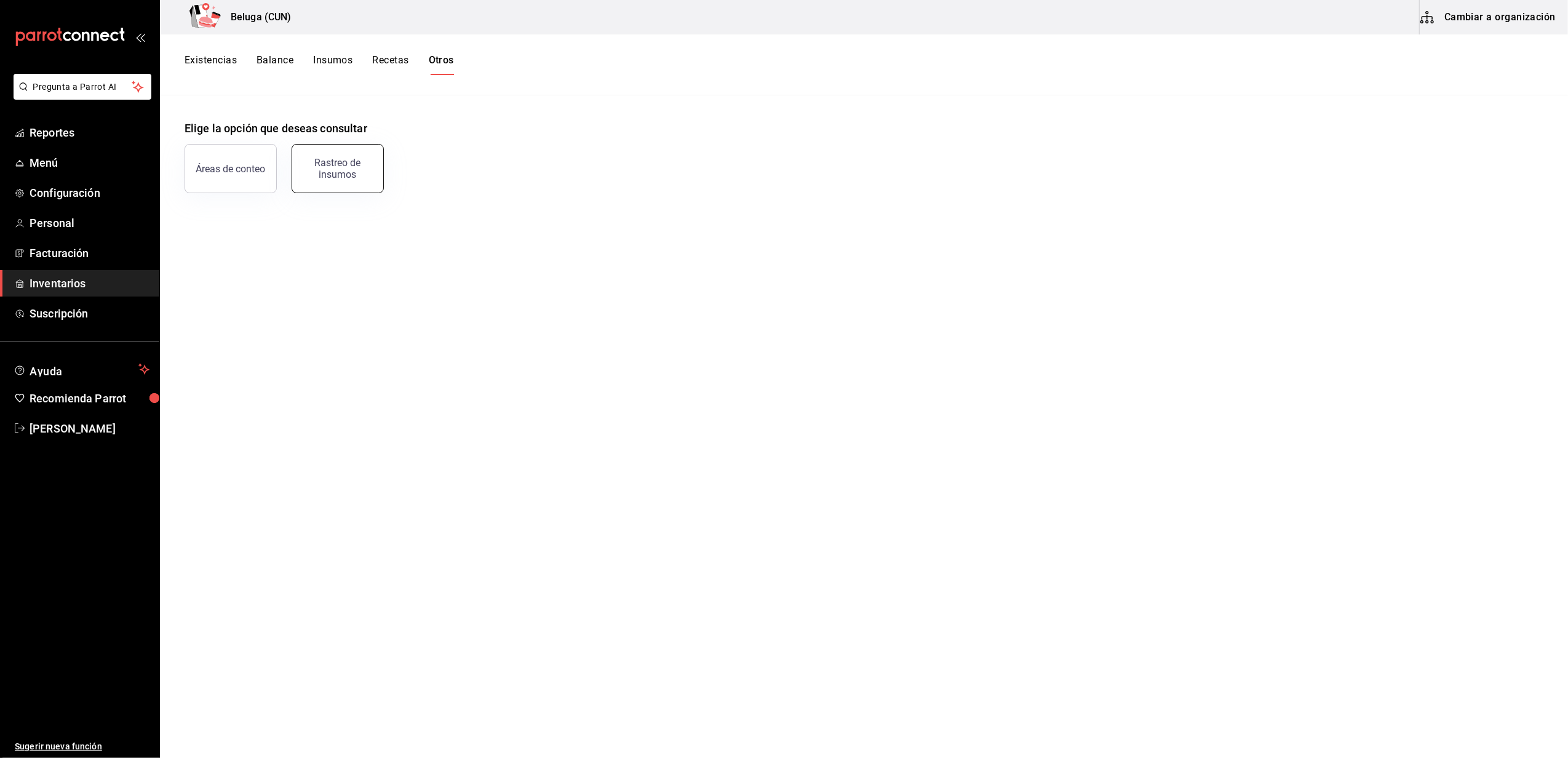
click at [352, 168] on div "Rastreo de insumos" at bounding box center [337, 169] width 76 height 24
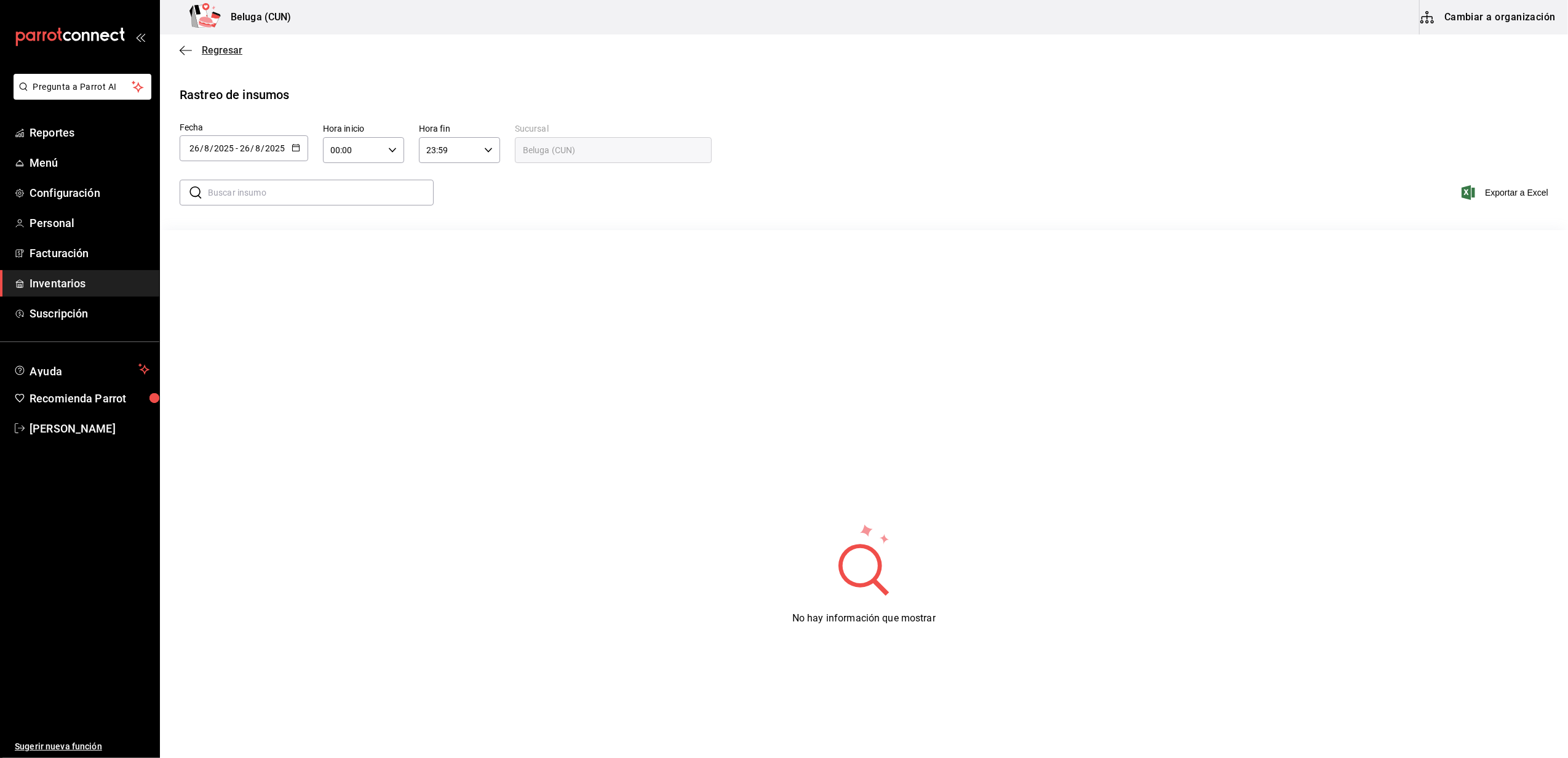
click at [225, 46] on span "Regresar" at bounding box center [221, 51] width 41 height 12
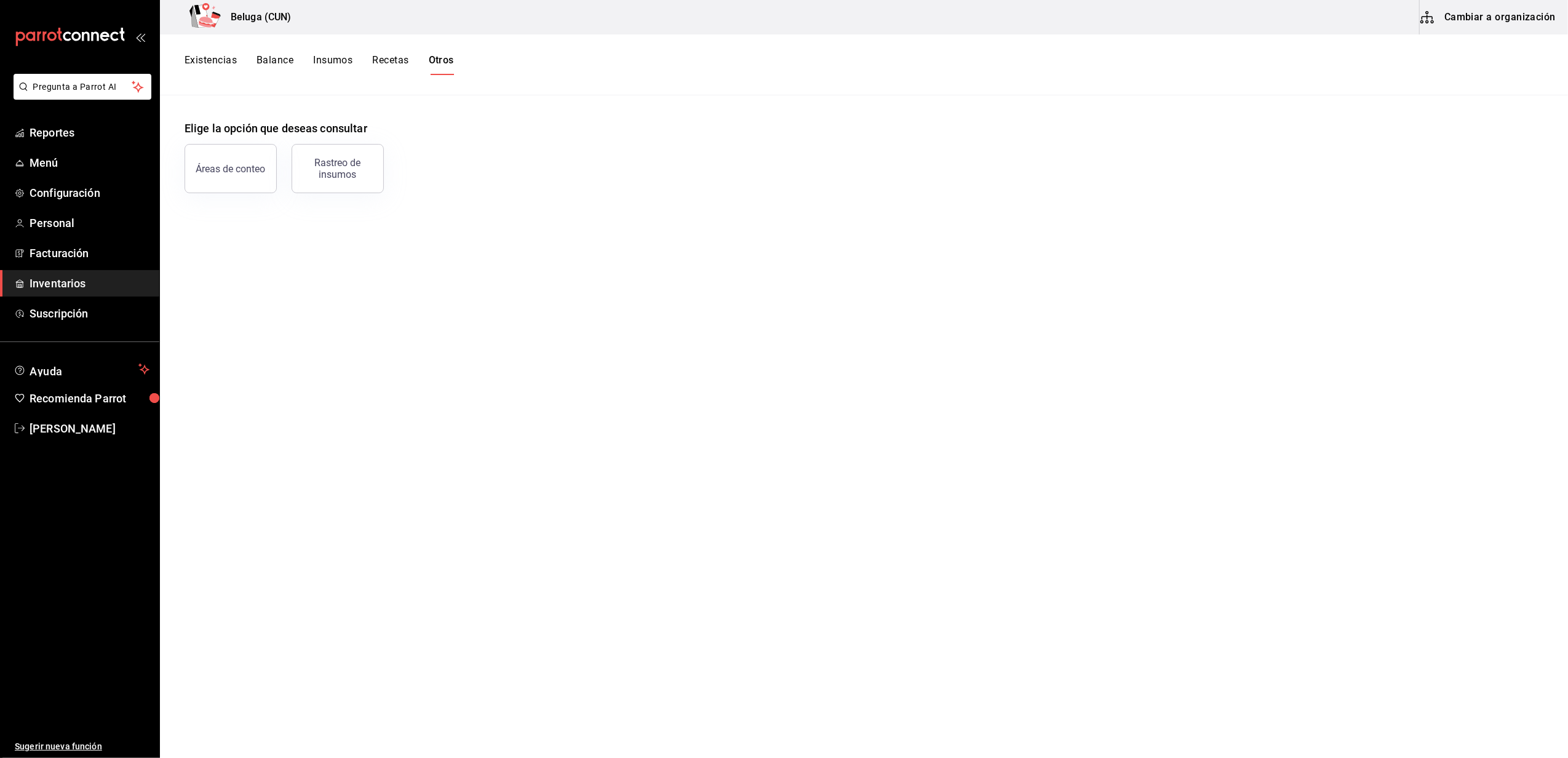
click at [1568, 661] on html "Pregunta a Parrot AI Reportes Menú Configuración Personal Facturación Inventari…" at bounding box center [784, 375] width 1568 height 750
